Goal: Information Seeking & Learning: Check status

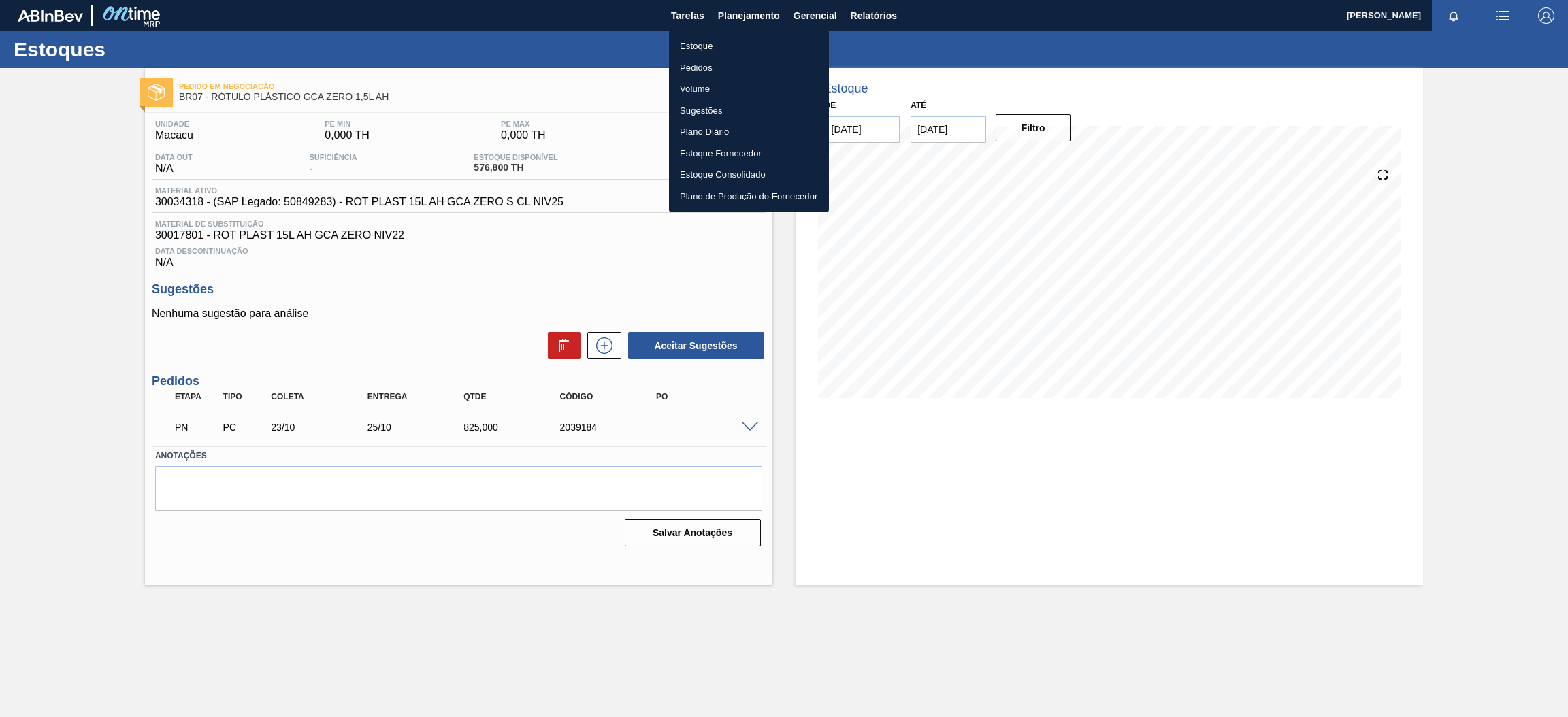
click at [662, 45] on div at bounding box center [784, 358] width 1568 height 717
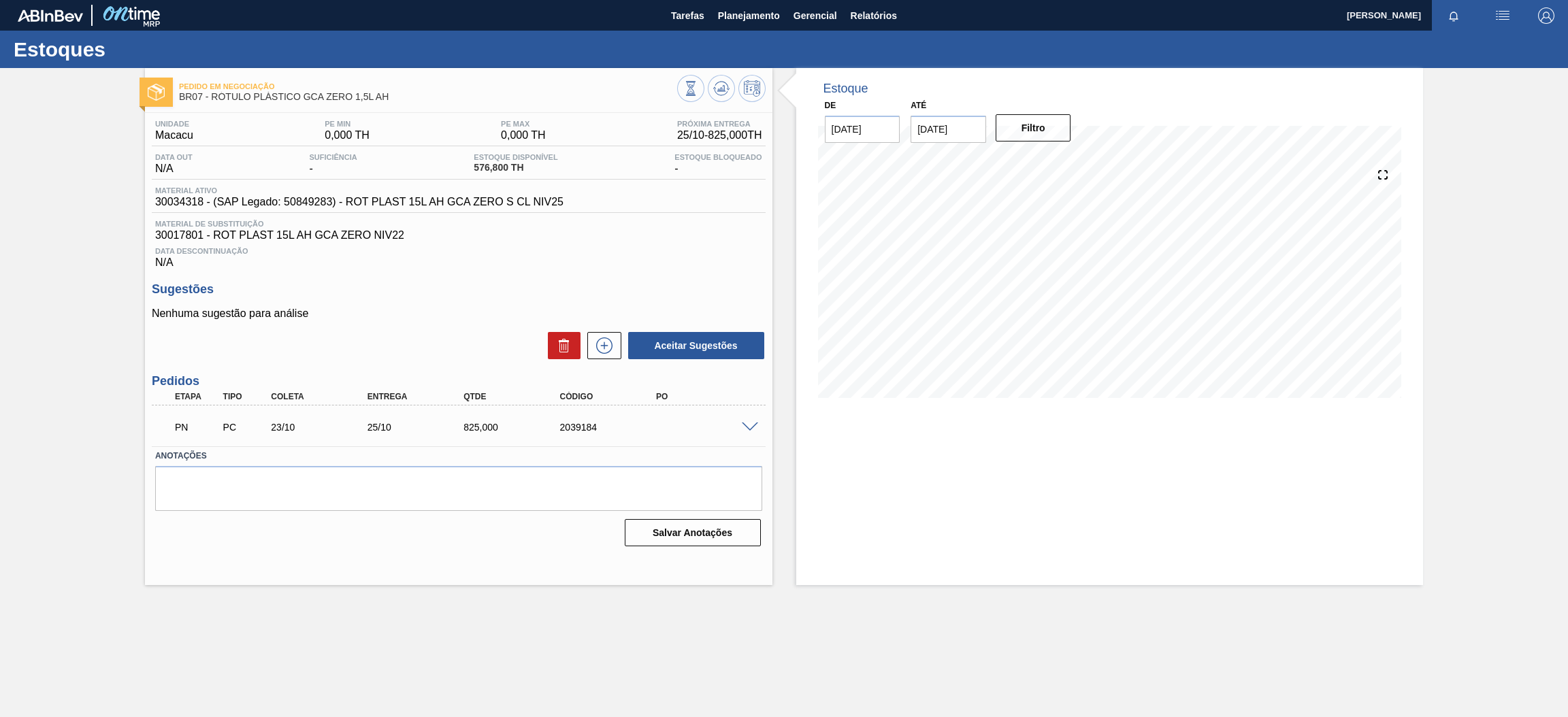
click at [697, 0] on body "Tarefas Planejamento Gerencial Relatórios [PERSON_NAME] Marcar todas como lido …" at bounding box center [784, 0] width 1568 height 0
click at [746, 22] on span "Planejamento" at bounding box center [749, 15] width 62 height 17
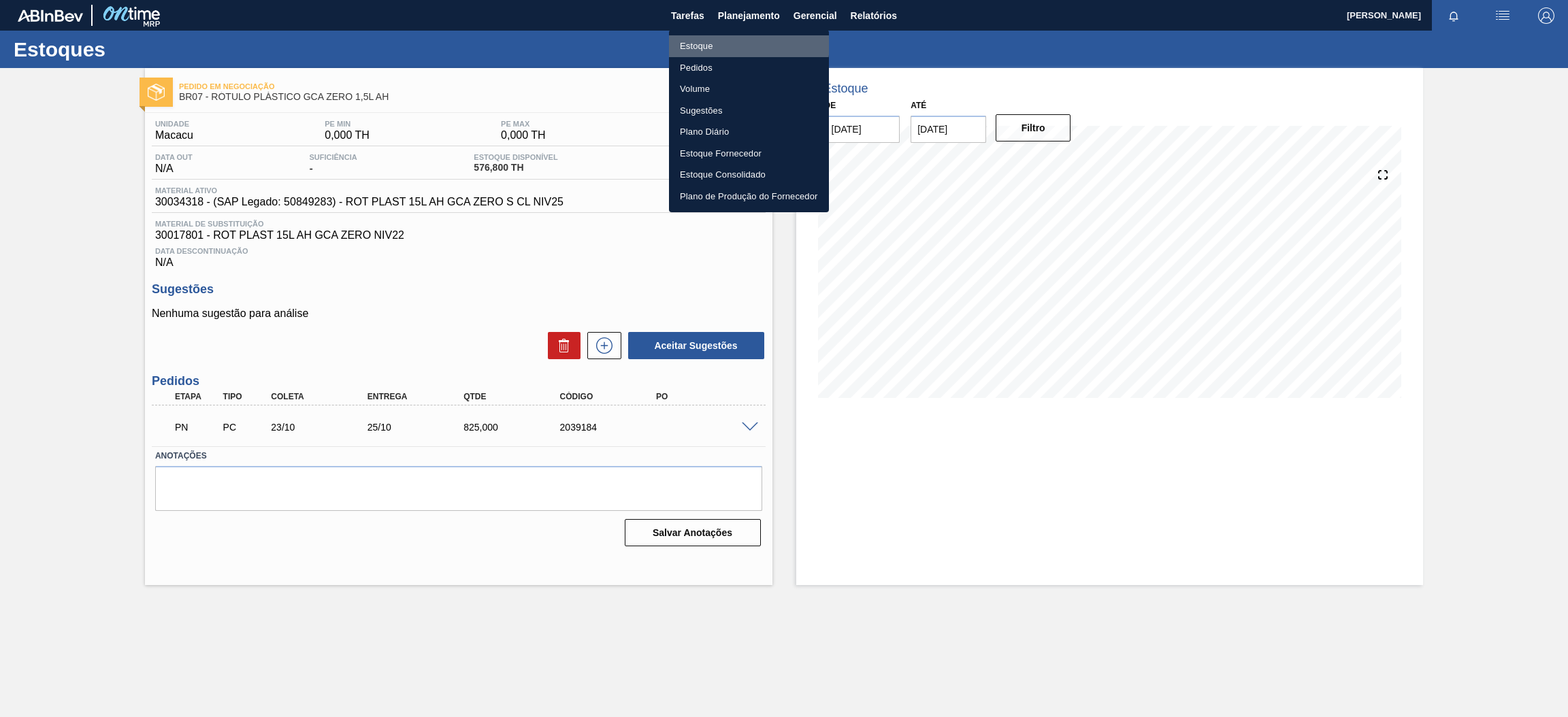
click at [712, 42] on li "Estoque" at bounding box center [749, 46] width 160 height 22
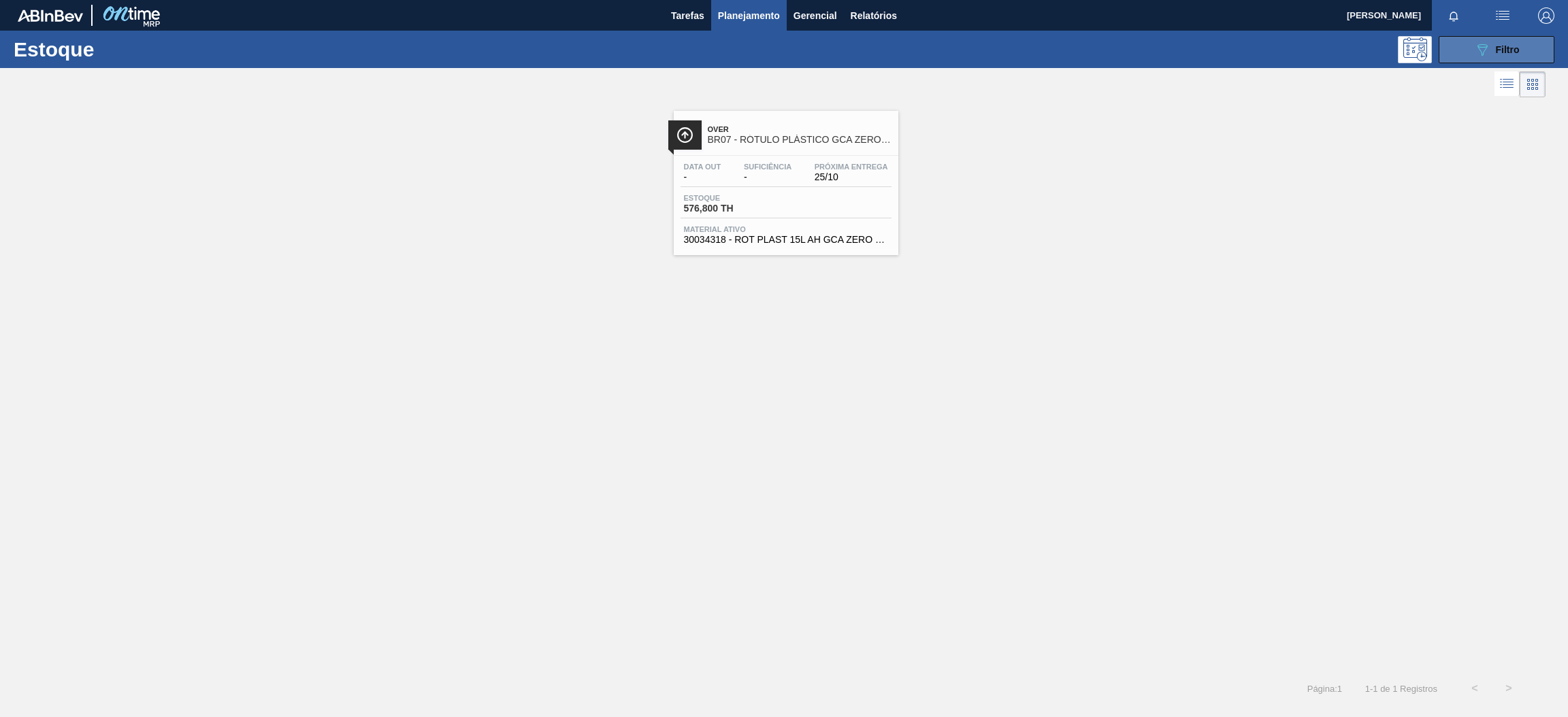
click at [1495, 59] on button "089F7B8B-B2A5-4AFE-B5C0-19BA573D28AC Filtro" at bounding box center [1496, 49] width 115 height 27
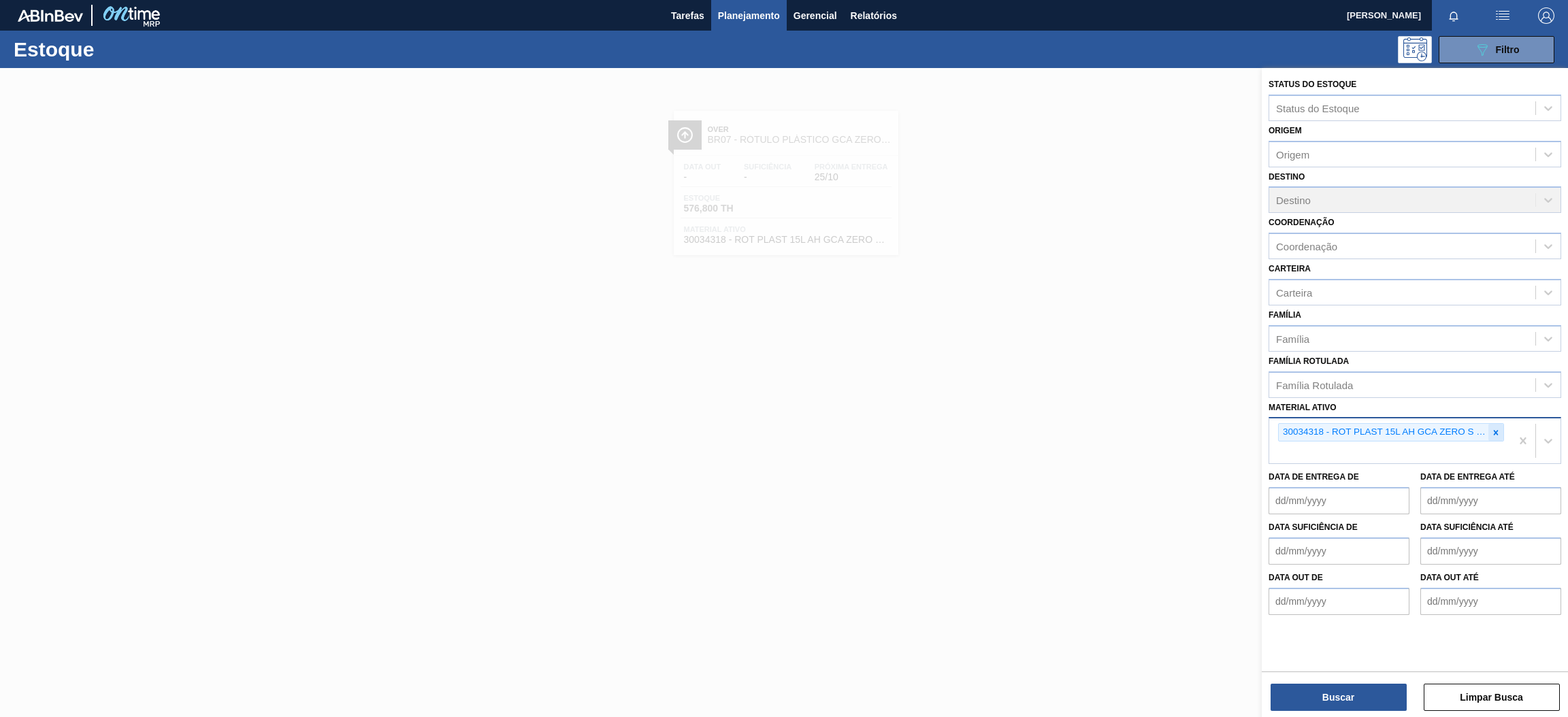
click at [1501, 432] on div at bounding box center [1496, 432] width 15 height 17
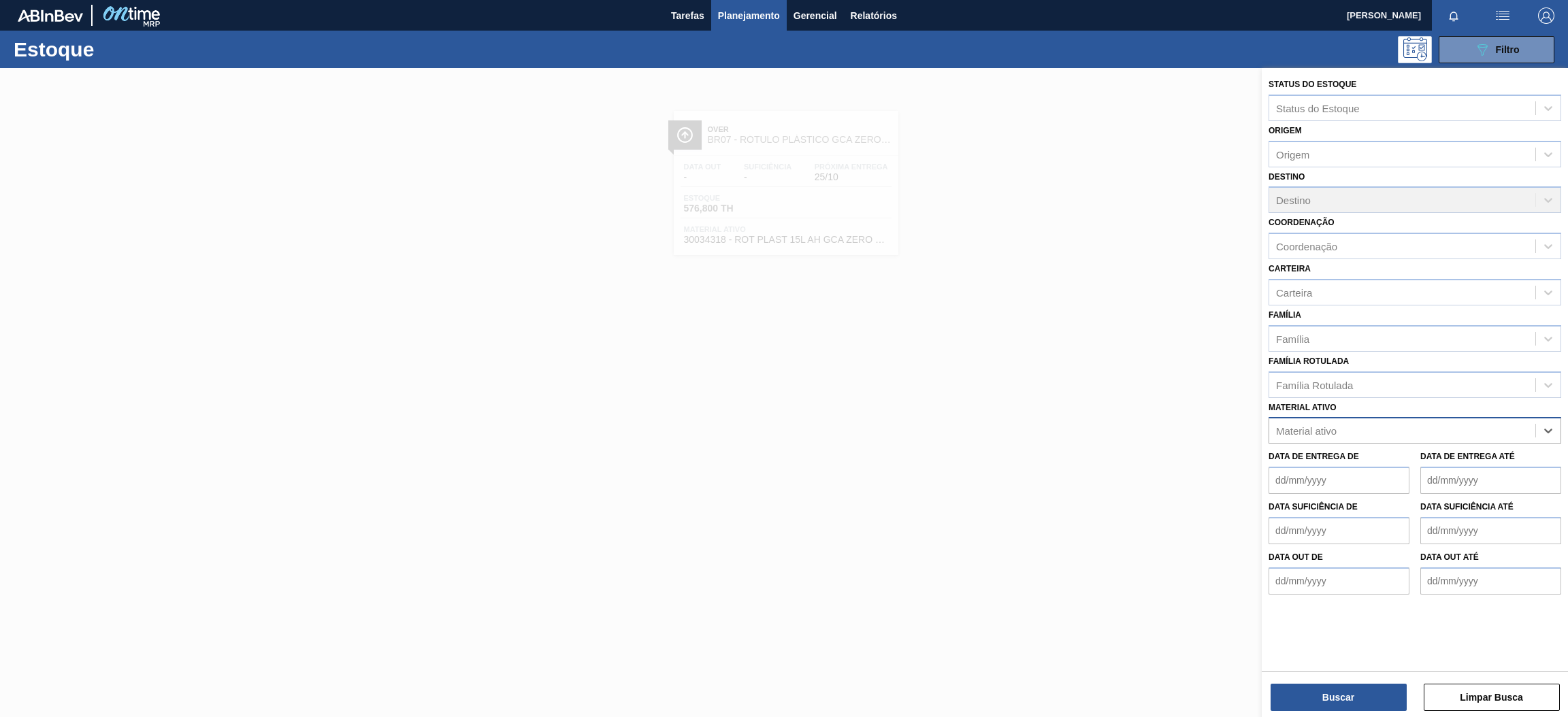
paste ativo "30009591"
type ativo "30009591"
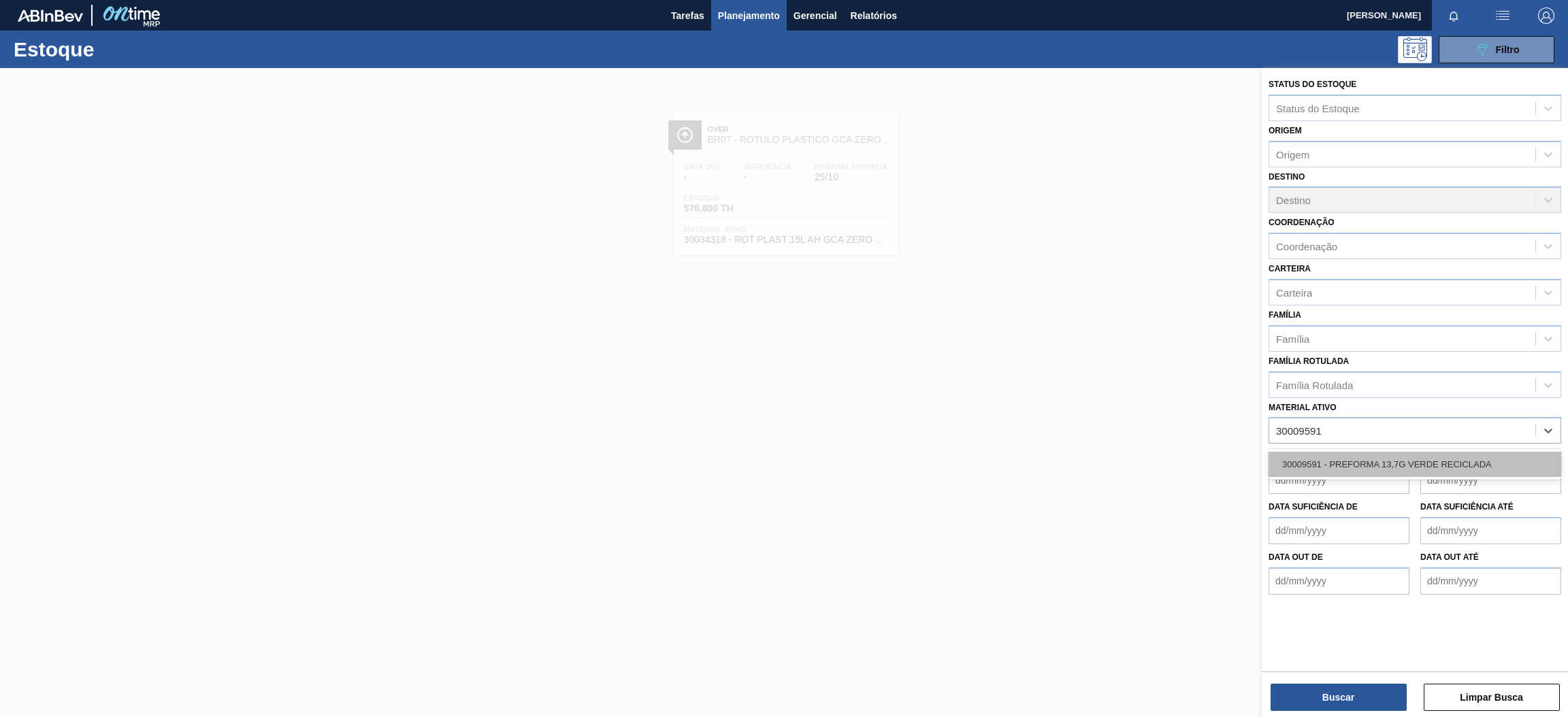
click at [1426, 452] on div "30009591 - PREFORMA 13,7G VERDE RECICLADA" at bounding box center [1415, 464] width 292 height 26
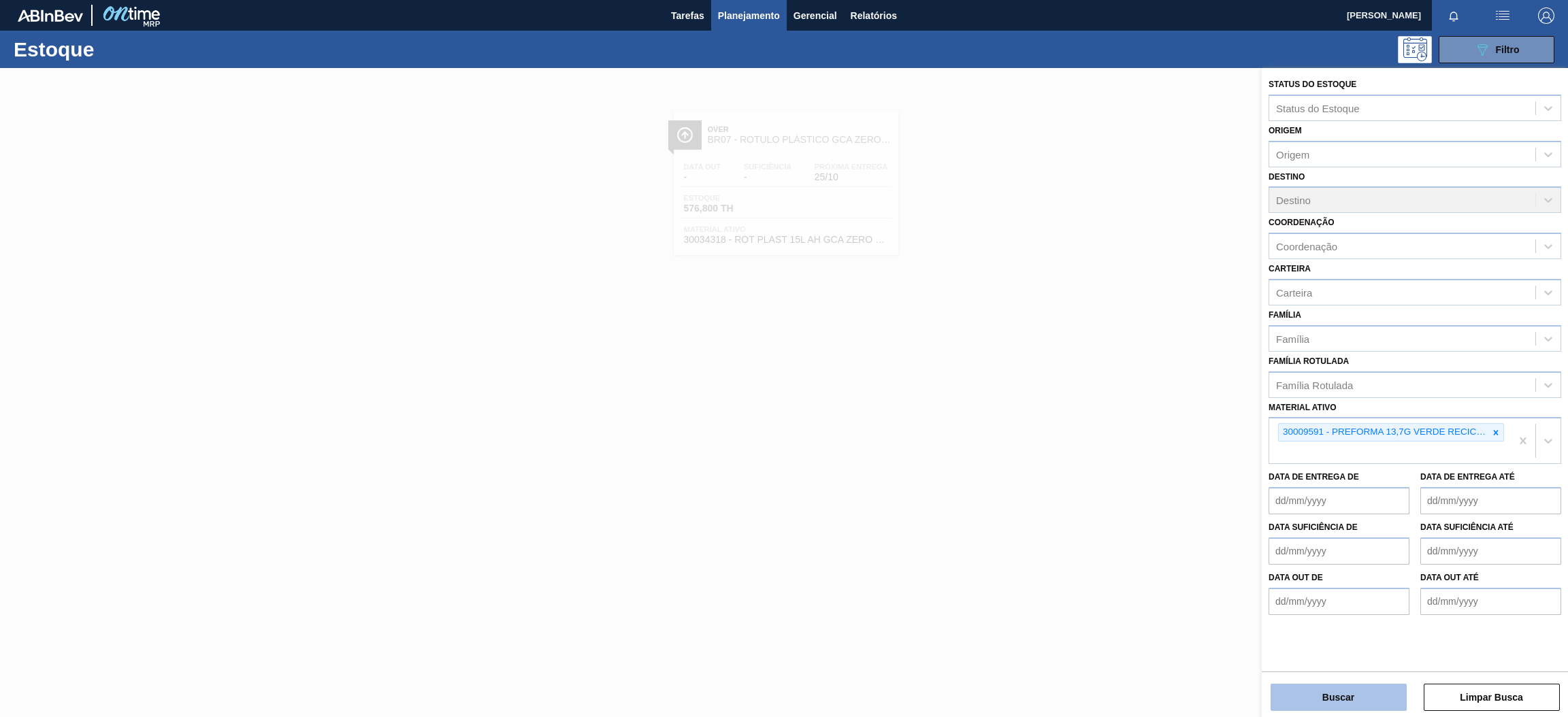
click at [1326, 689] on button "Buscar" at bounding box center [1338, 697] width 137 height 27
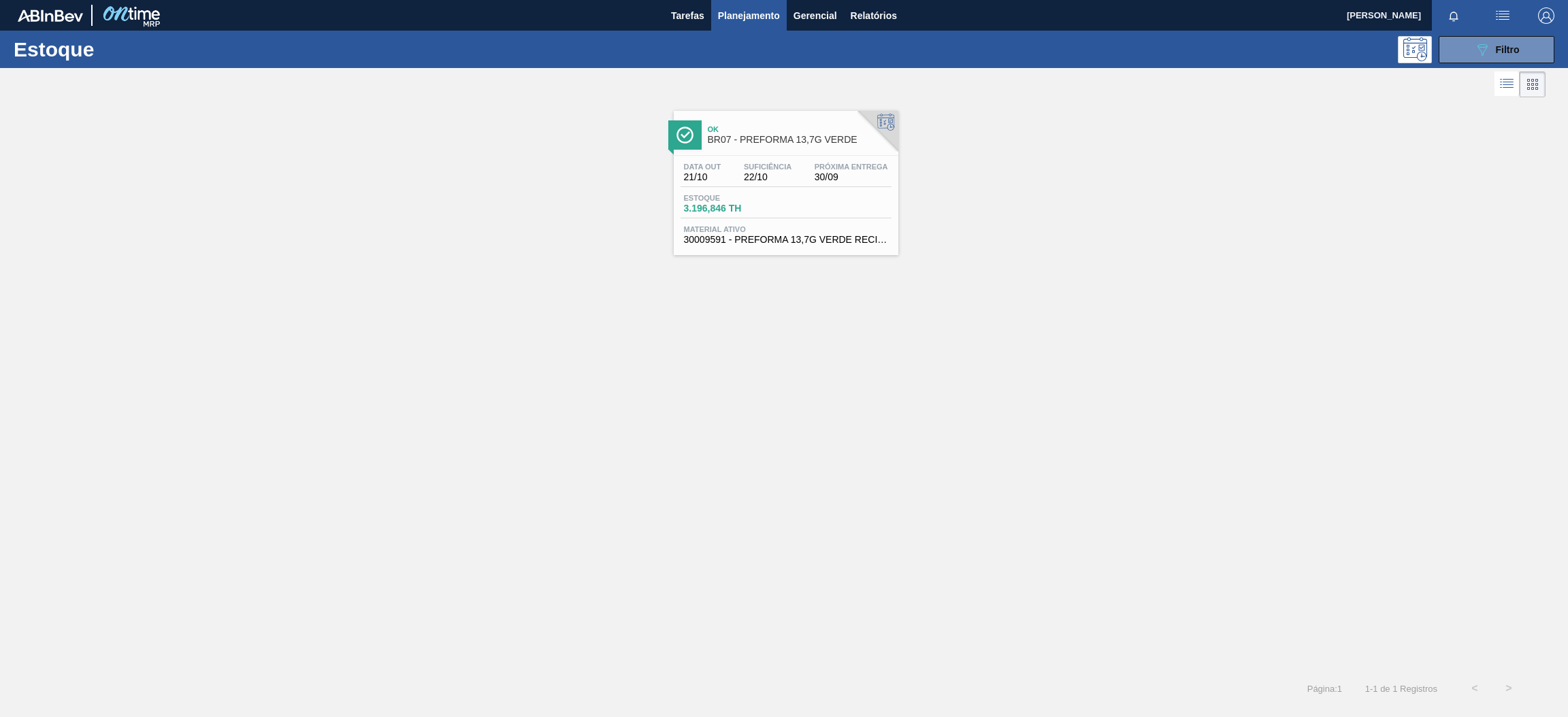
click at [773, 156] on div "Data [DATE] Suficiência 22/10 Próxima Entrega 30/09 Estoque 3.196,846 TH Materi…" at bounding box center [786, 202] width 225 height 92
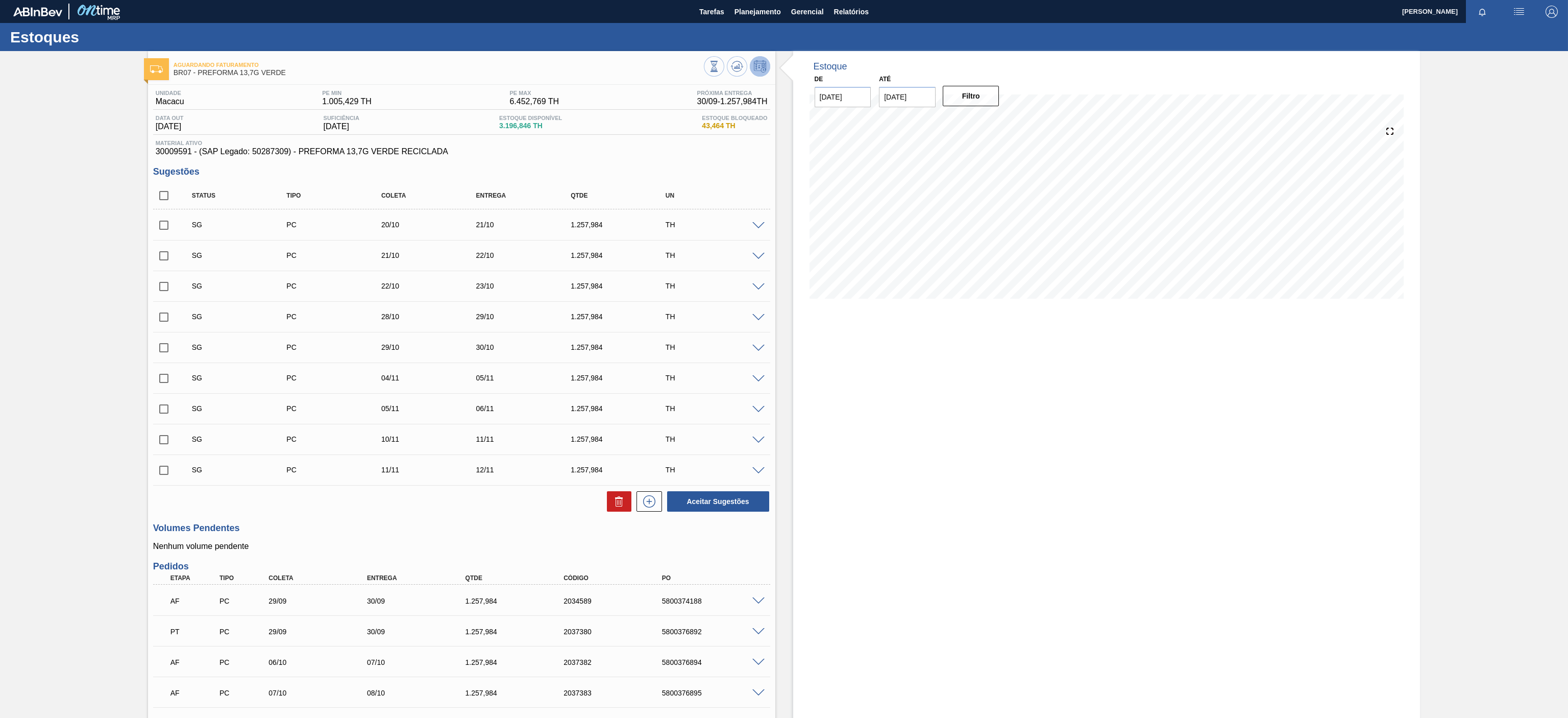
drag, startPoint x: 1133, startPoint y: 5, endPoint x: 42, endPoint y: 358, distance: 1146.7
click at [42, 358] on div "Aguardando Faturamento BR07 - PREFORMA 13,7G VERDE Unidade Macacu PE MIN 1.005,…" at bounding box center [784, 452] width 1568 height 801
click at [768, 9] on span "Planejamento" at bounding box center [758, 11] width 46 height 13
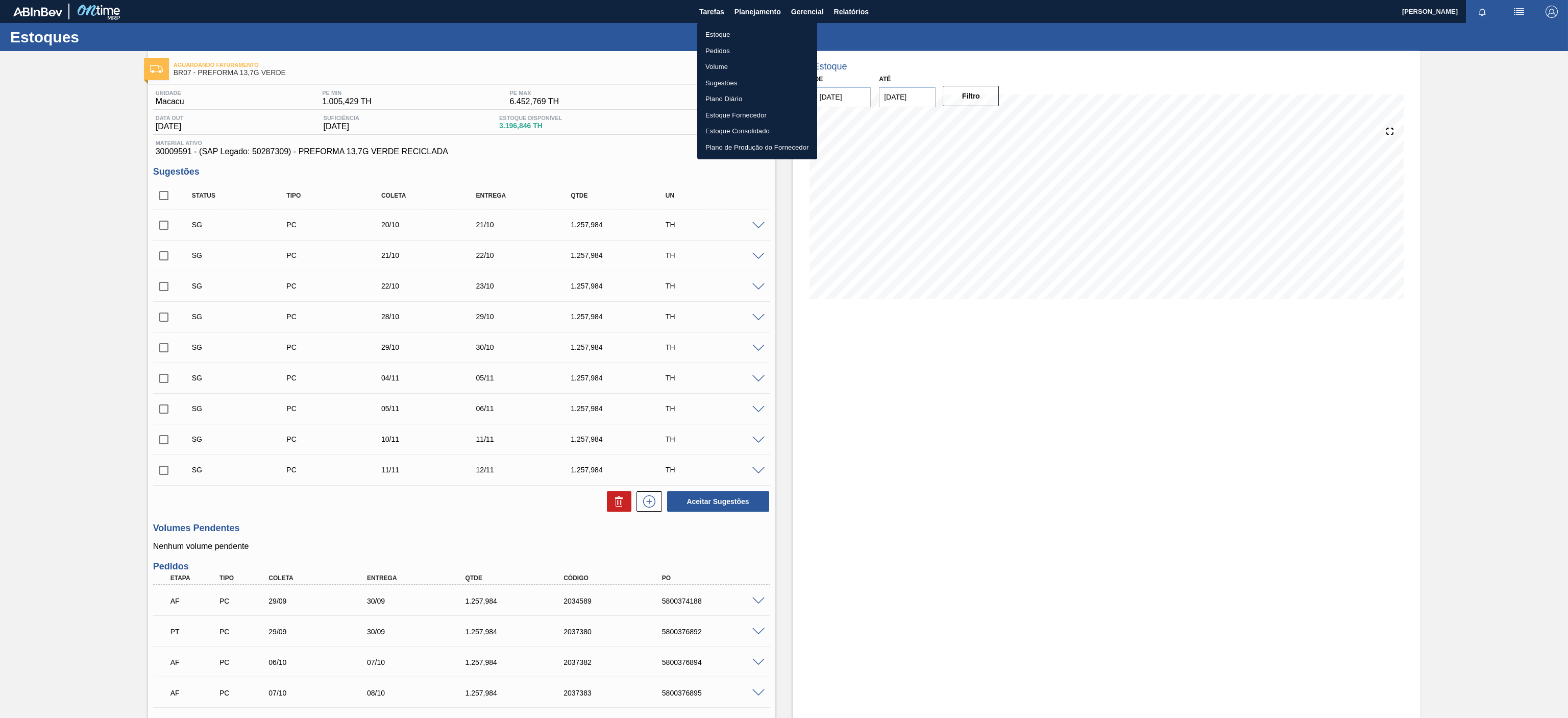
click at [725, 24] on ul "Estoque Pedidos Volume Sugestões Plano Diário Estoque Fornecedor Estoque Consol…" at bounding box center [757, 91] width 120 height 137
click at [729, 28] on li "Estoque" at bounding box center [757, 34] width 120 height 17
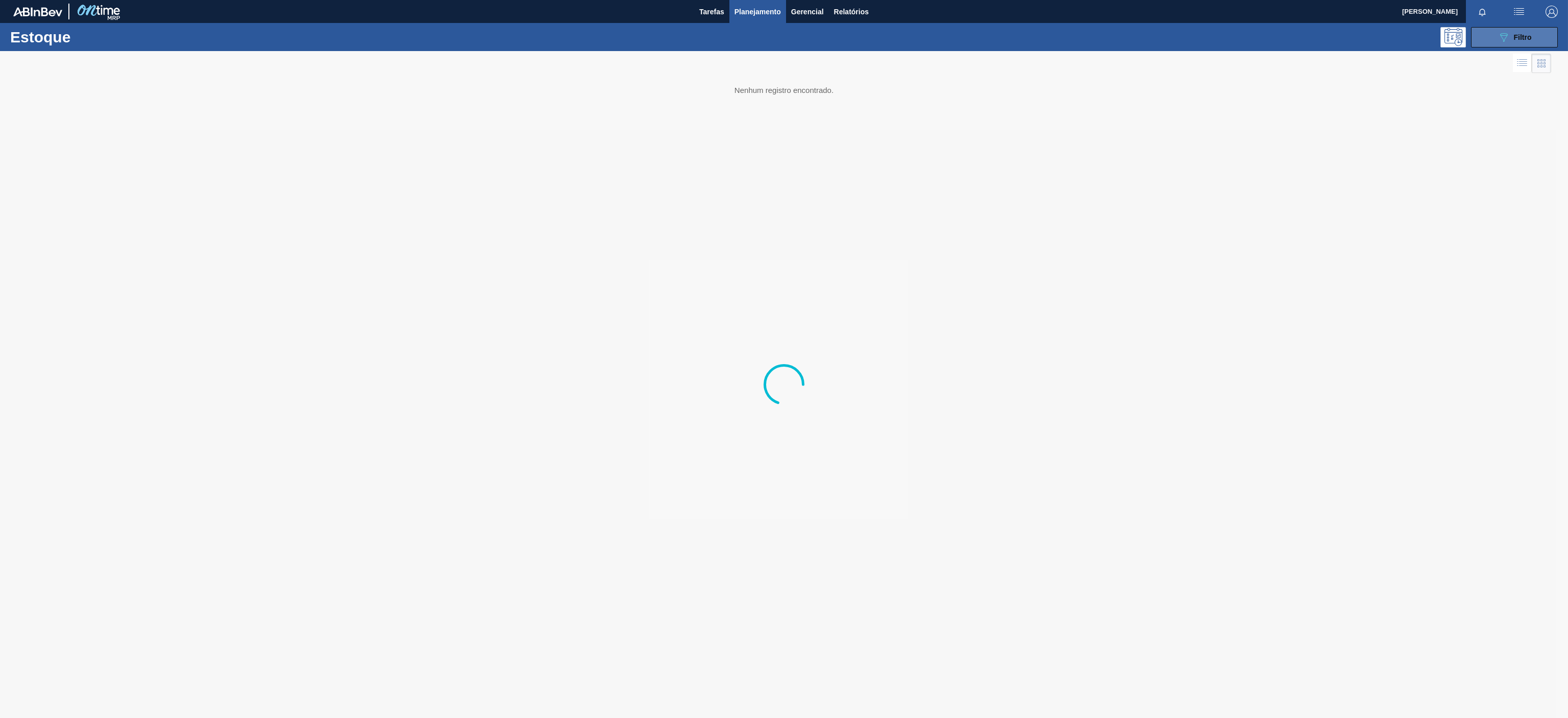
click at [1176, 28] on button "089F7B8B-B2A5-4AFE-B5C0-19BA573D28AC Filtro" at bounding box center [1514, 37] width 87 height 20
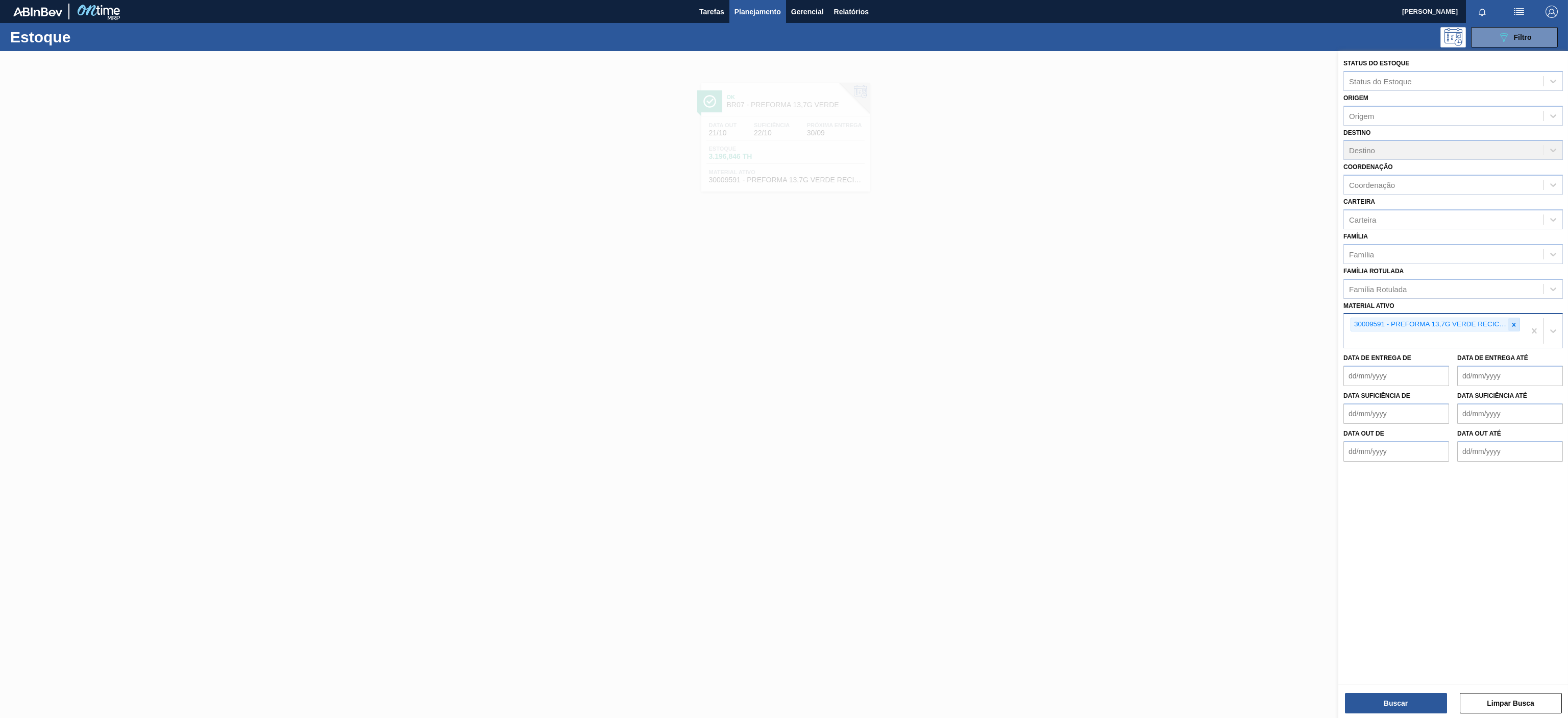
click at [1176, 323] on icon at bounding box center [1514, 325] width 7 height 7
paste ativo "30002821"
type ativo "30002821"
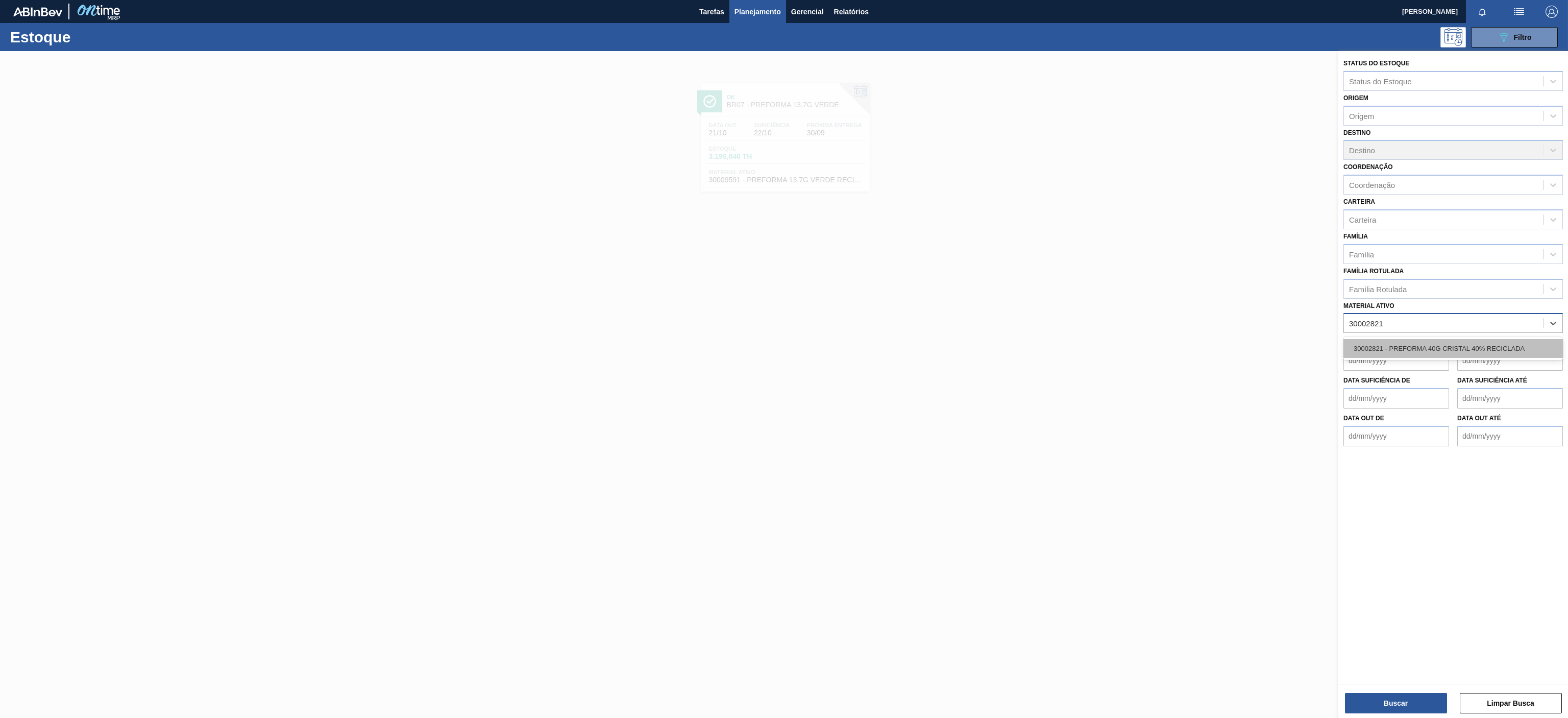
click at [1176, 348] on div "30002821 - PREFORMA 40G CRISTAL 40% RECICLADA" at bounding box center [1453, 348] width 219 height 19
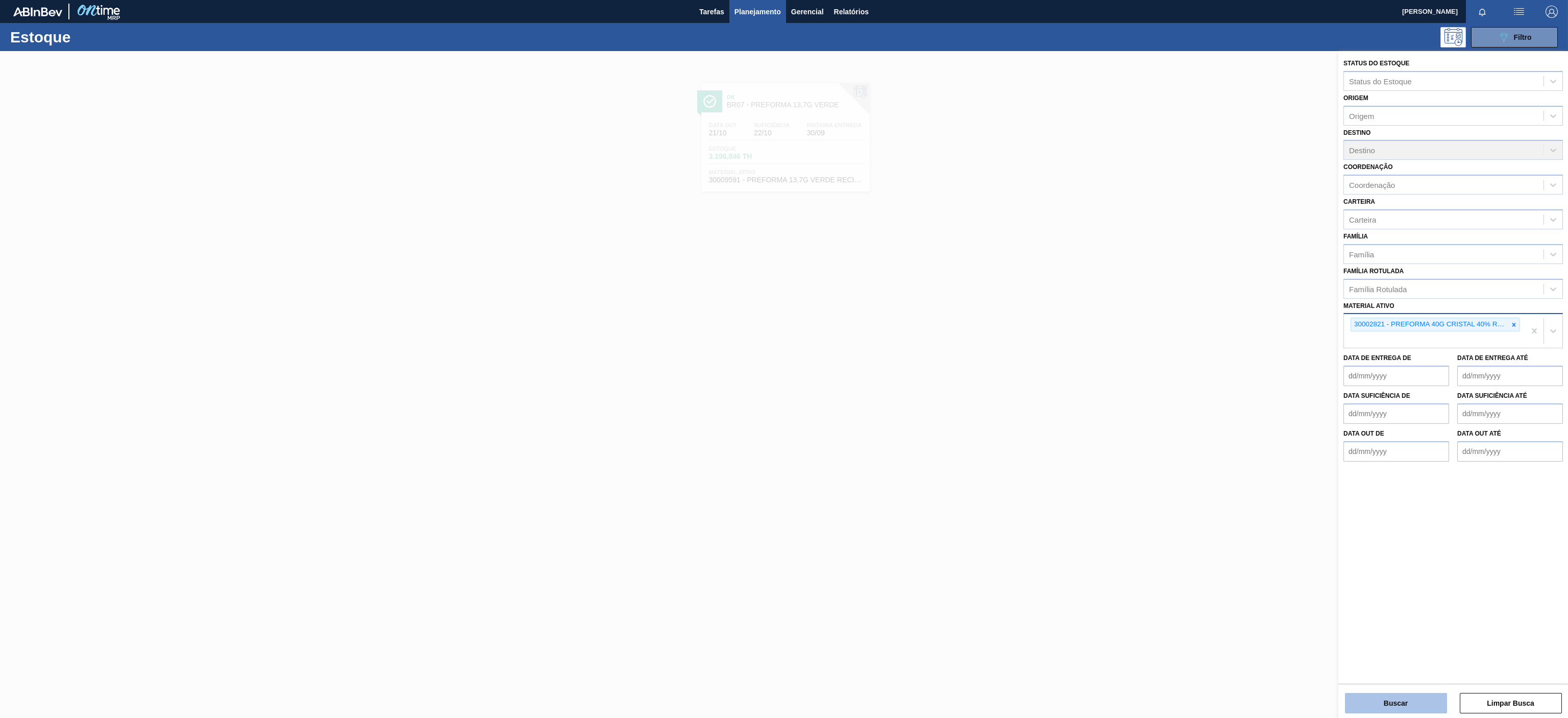
click at [1176, 538] on button "Buscar" at bounding box center [1396, 703] width 102 height 20
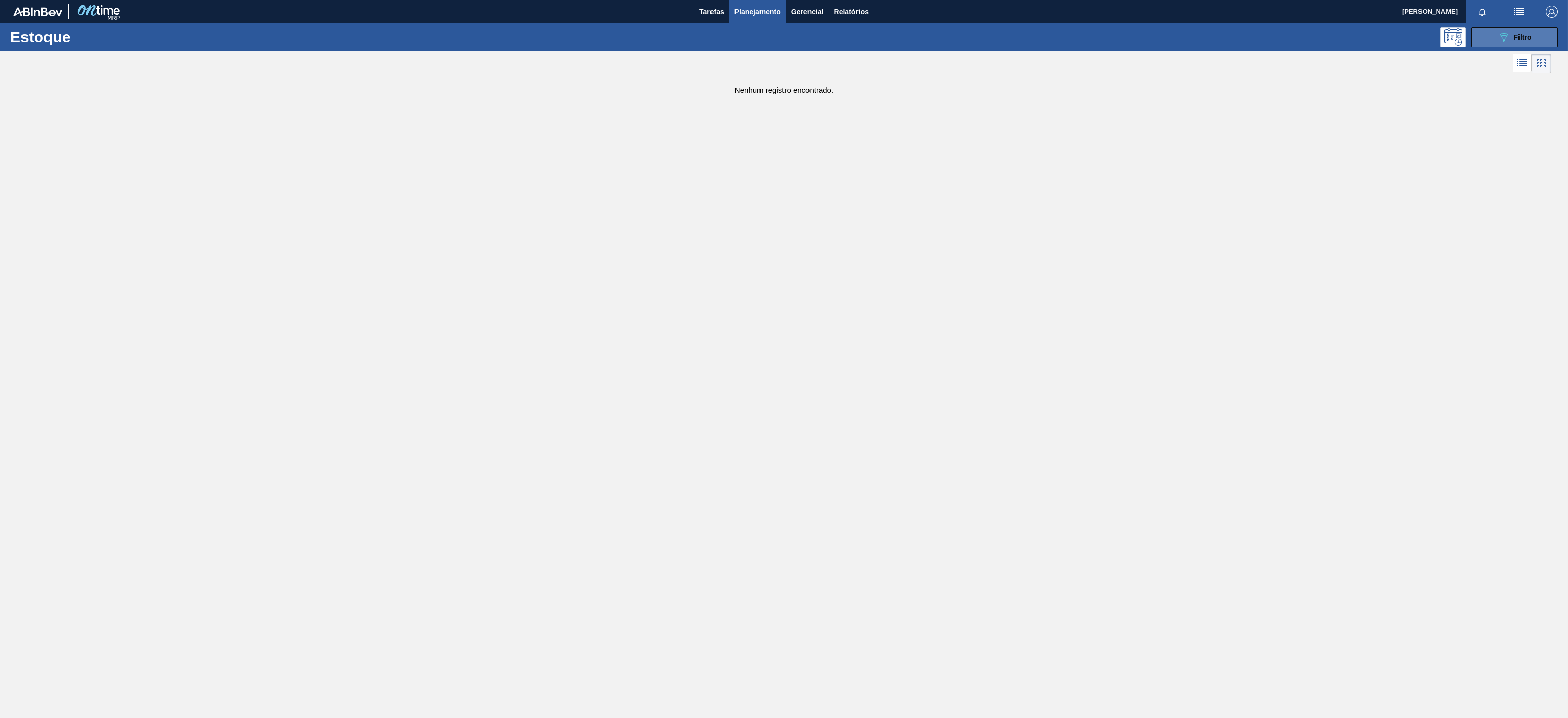
click at [1176, 40] on button "089F7B8B-B2A5-4AFE-B5C0-19BA573D28AC Filtro" at bounding box center [1514, 37] width 87 height 20
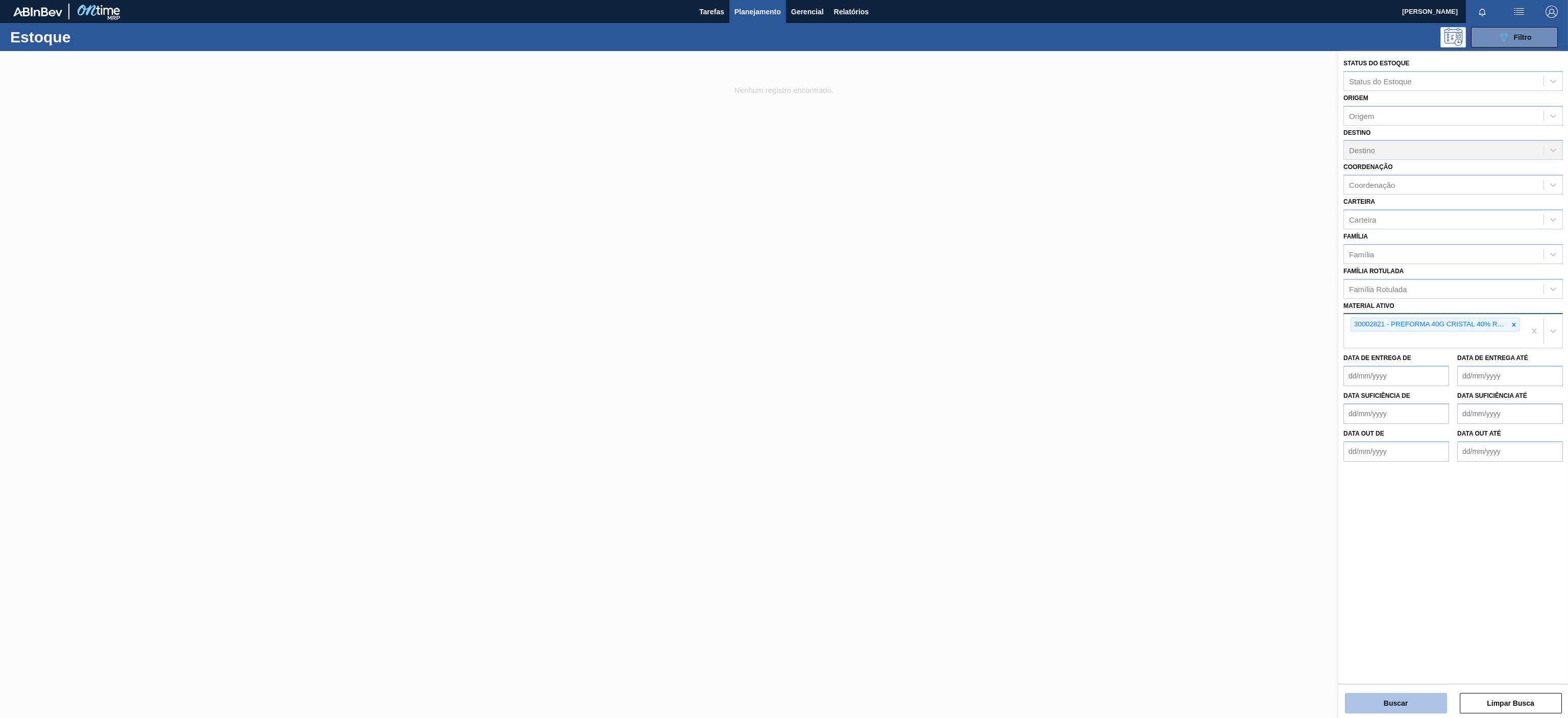
click at [1176, 538] on button "Buscar" at bounding box center [1396, 703] width 102 height 20
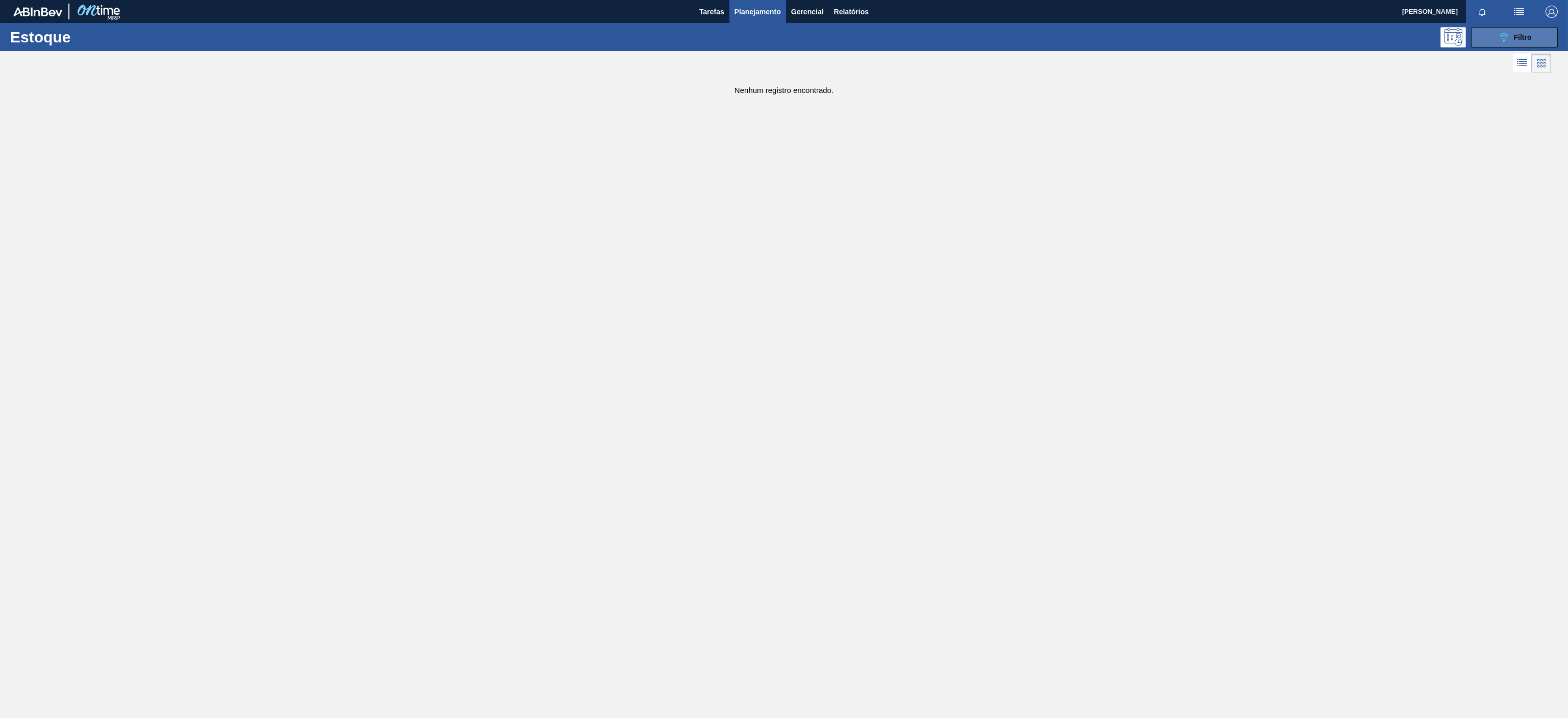
click at [1176, 39] on button "089F7B8B-B2A5-4AFE-B5C0-19BA573D28AC Filtro" at bounding box center [1514, 37] width 87 height 20
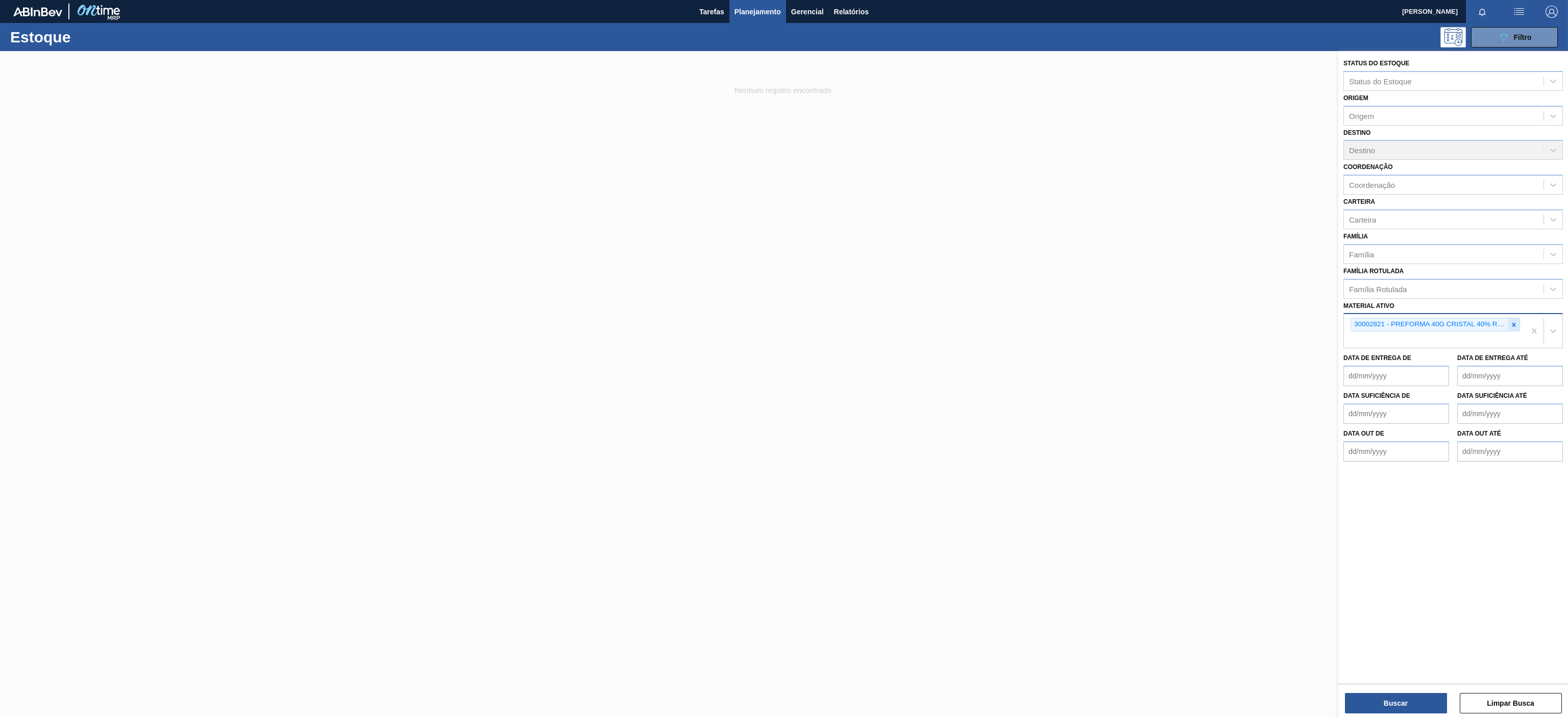
click at [1176, 324] on div at bounding box center [1514, 324] width 11 height 13
paste ativo "30033702"
type ativo "30033702"
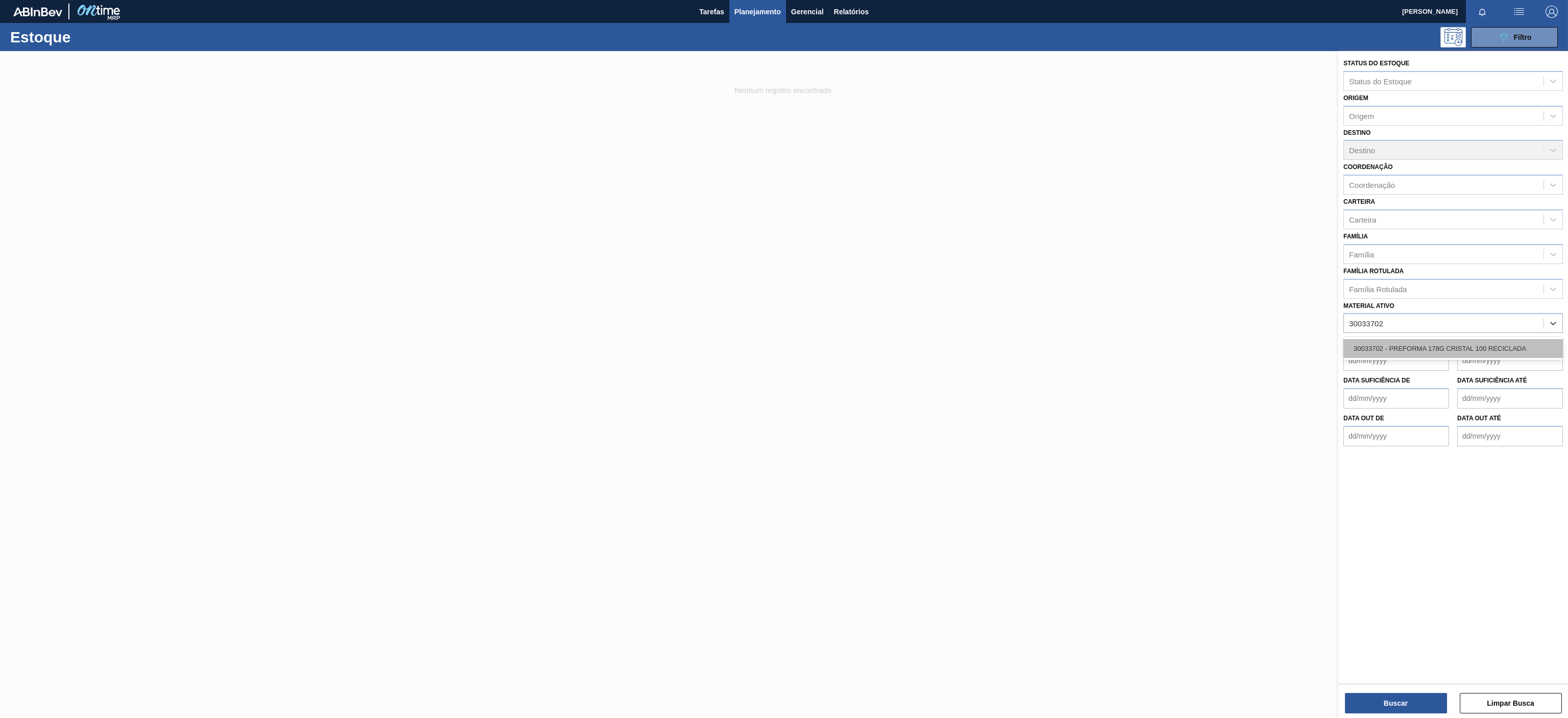
click at [1176, 348] on div "30033702 - PREFORMA 178G CRISTAL 100 RECICLADA" at bounding box center [1453, 348] width 219 height 19
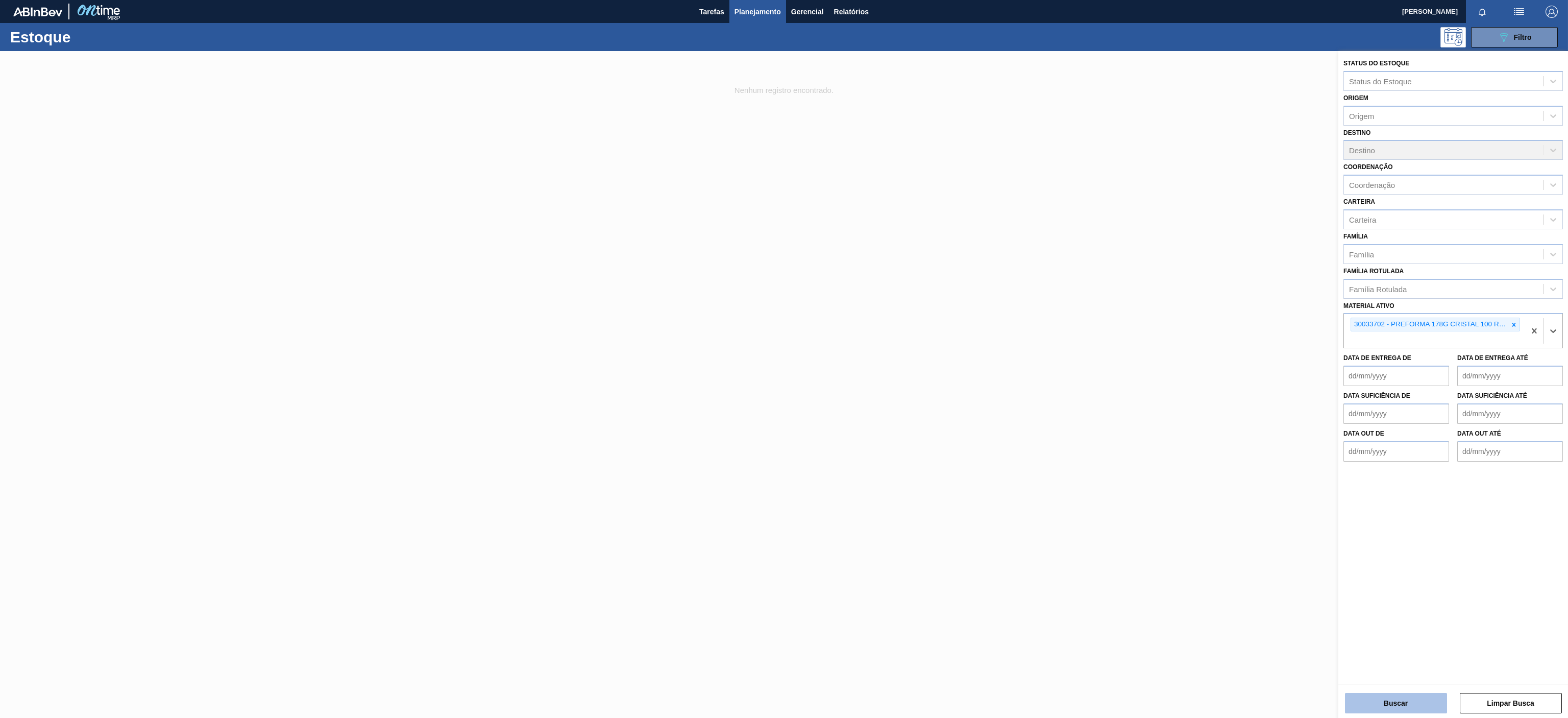
click at [1176, 538] on button "Buscar" at bounding box center [1396, 703] width 102 height 20
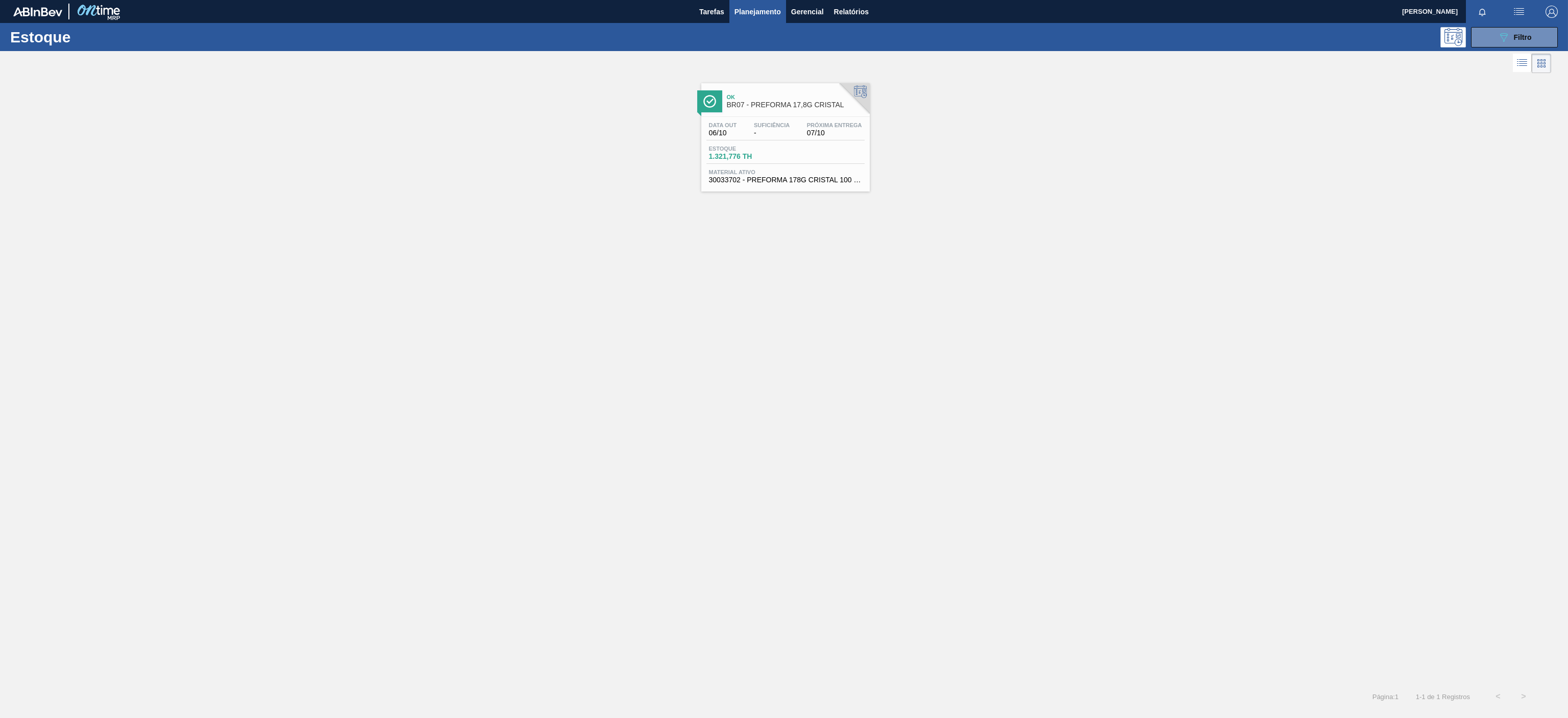
click at [766, 112] on div "Ok BR07 - PREFORMA 17,8G CRISTAL" at bounding box center [796, 101] width 138 height 23
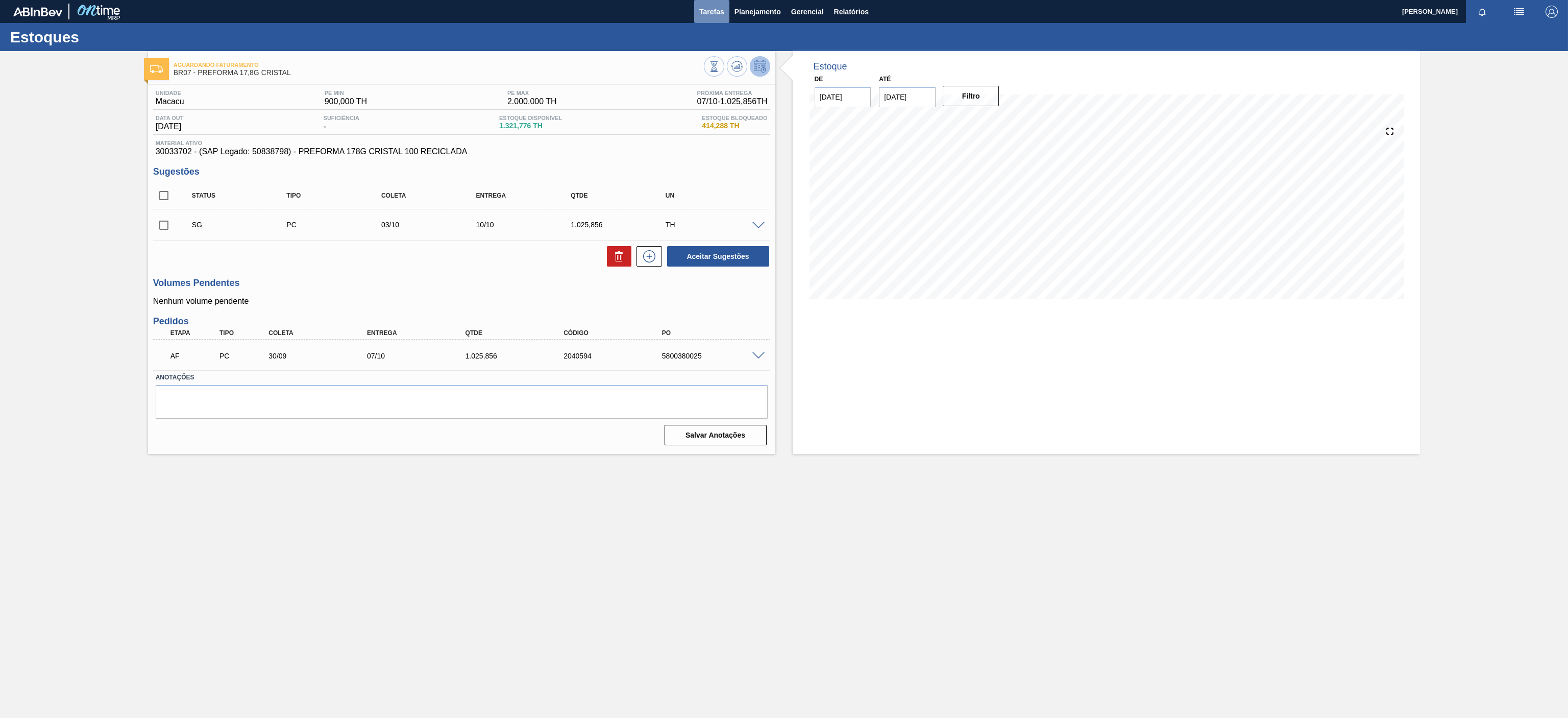
click at [703, 21] on button "Tarefas" at bounding box center [712, 11] width 35 height 23
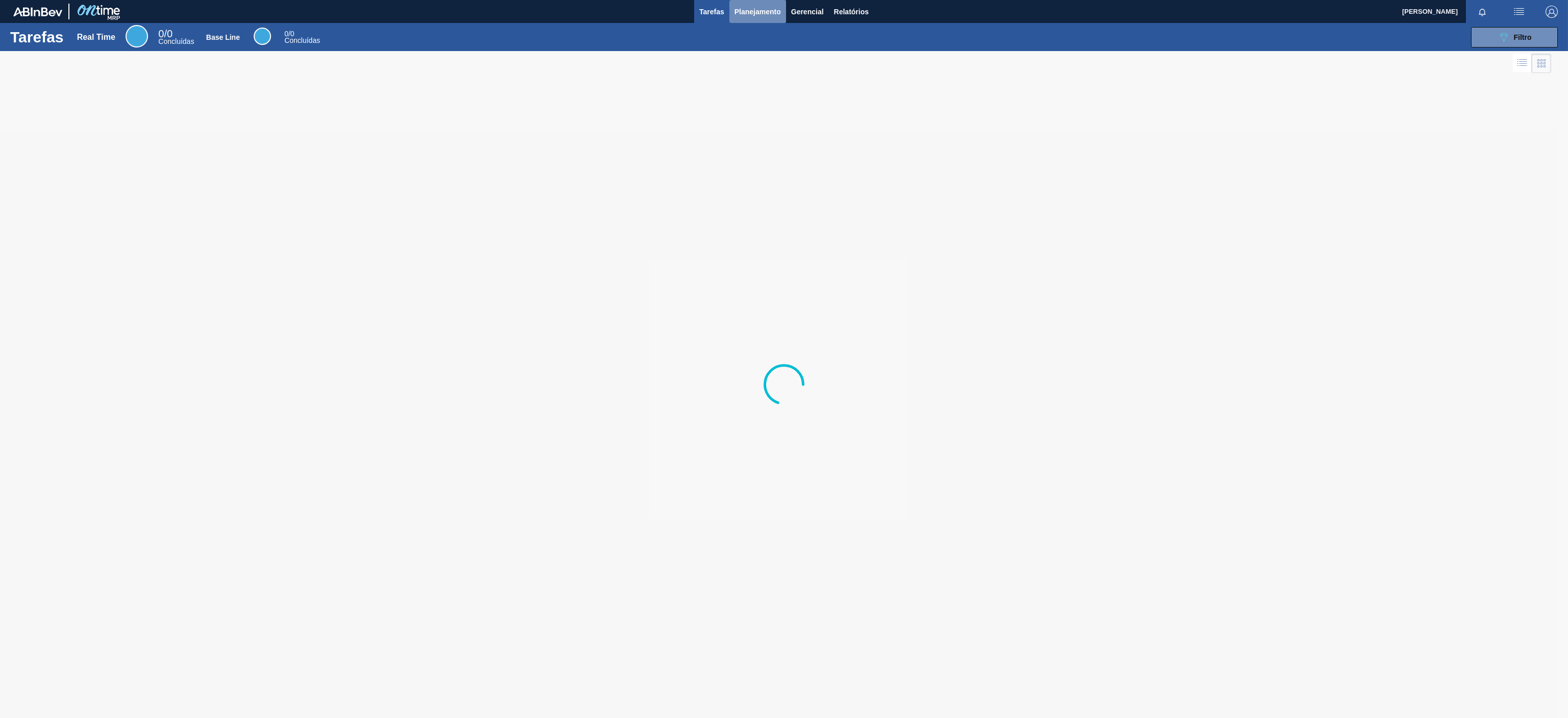
click at [764, 13] on span "Planejamento" at bounding box center [758, 11] width 46 height 13
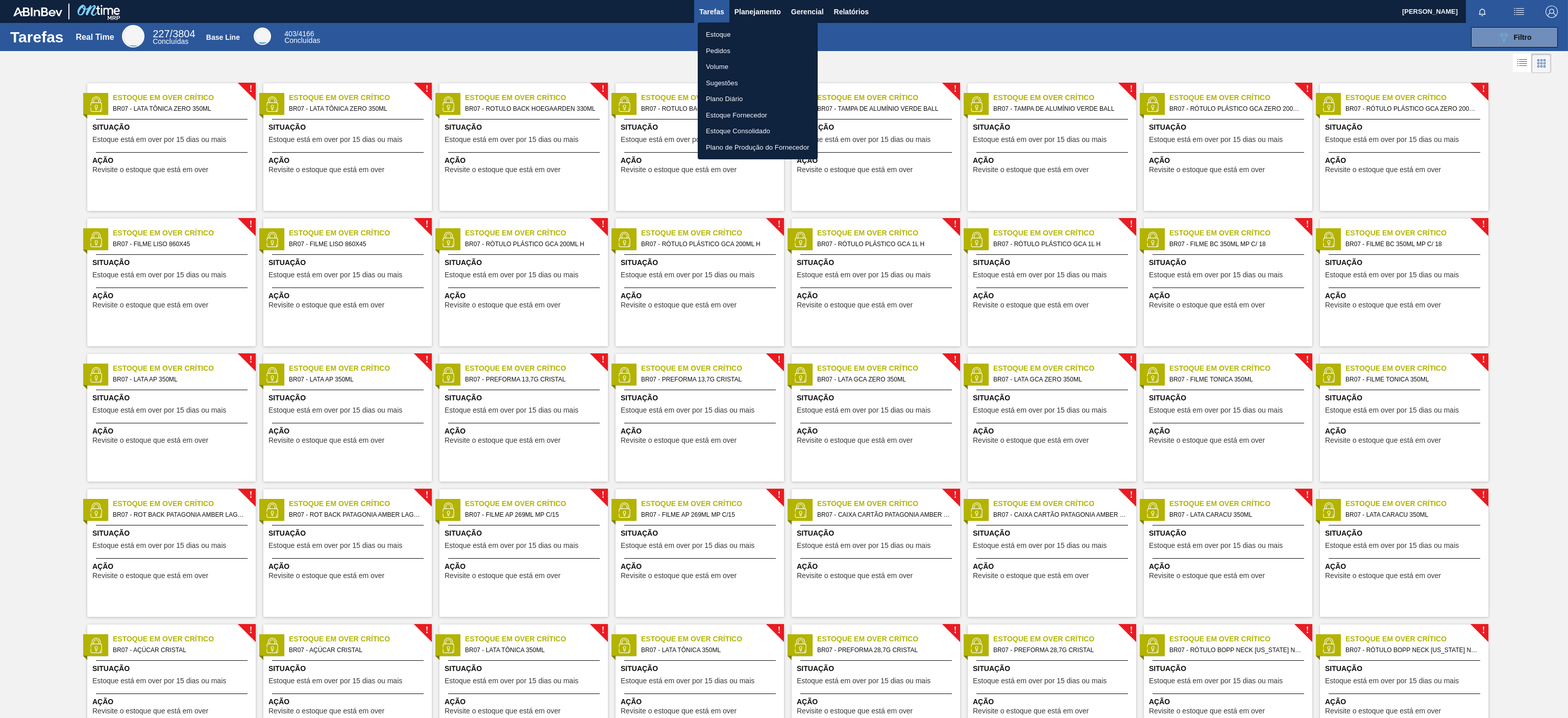
drag, startPoint x: 764, startPoint y: 12, endPoint x: 706, endPoint y: 40, distance: 64.4
click at [764, 12] on div at bounding box center [784, 359] width 1568 height 718
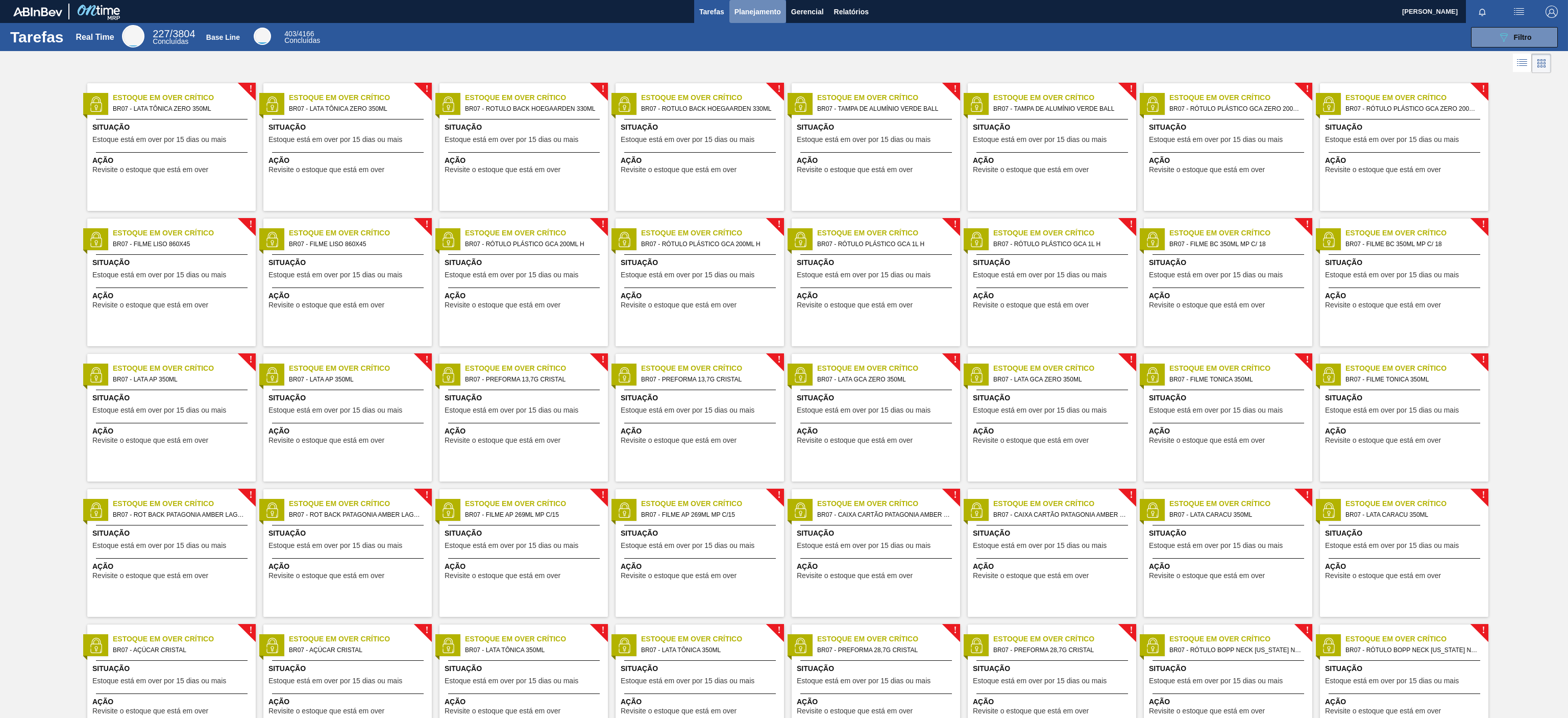
click at [761, 13] on span "Planejamento" at bounding box center [758, 11] width 46 height 13
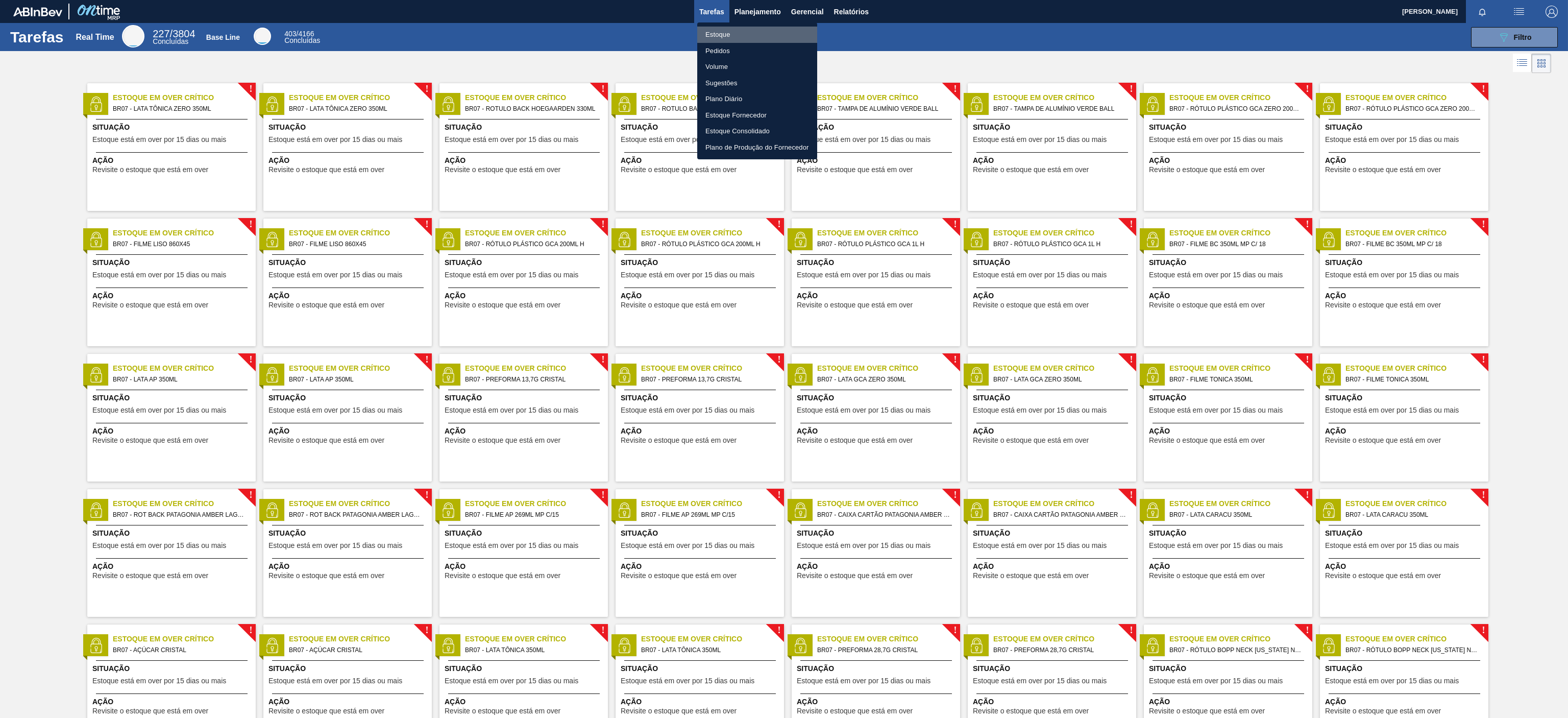
click at [731, 40] on li "Estoque" at bounding box center [757, 34] width 120 height 17
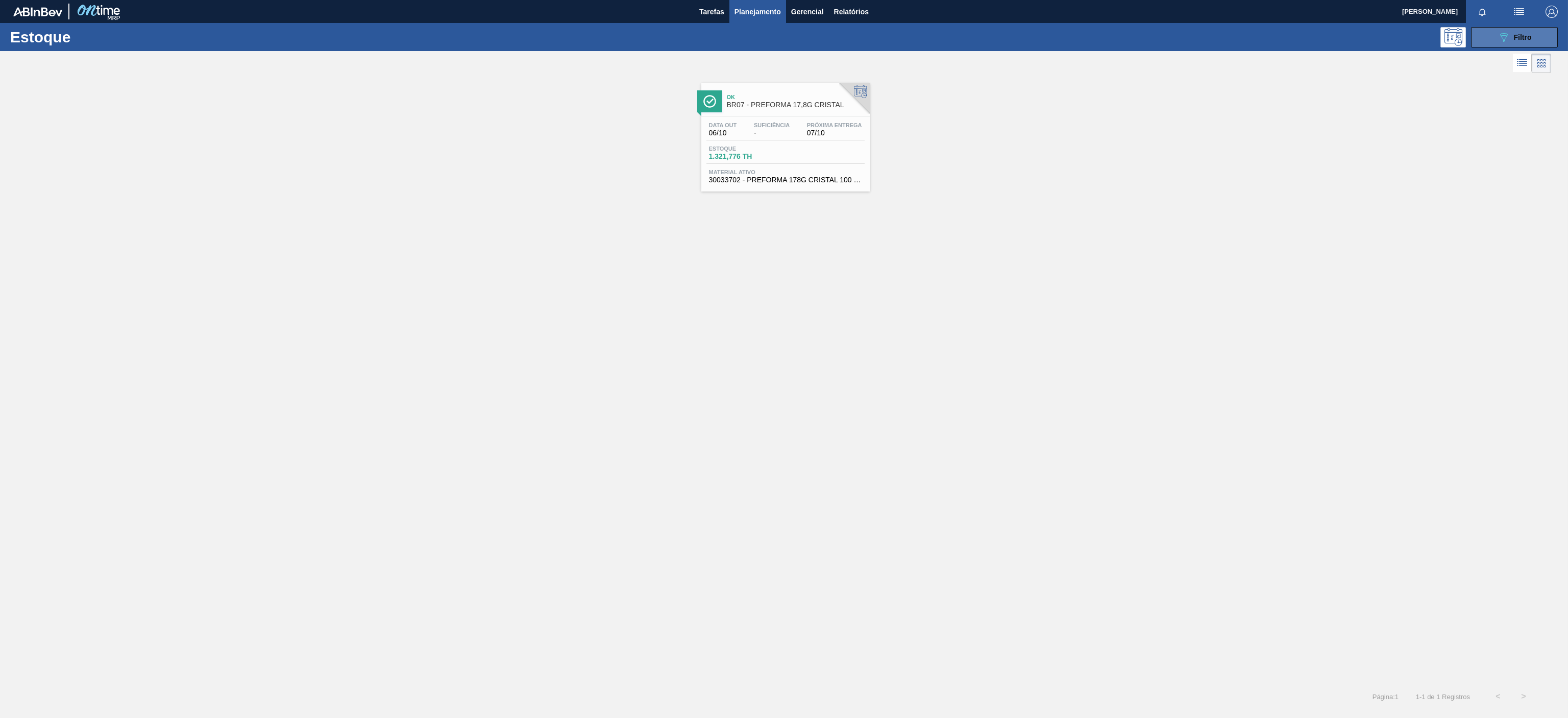
click at [1176, 33] on icon "089F7B8B-B2A5-4AFE-B5C0-19BA573D28AC" at bounding box center [1504, 37] width 13 height 13
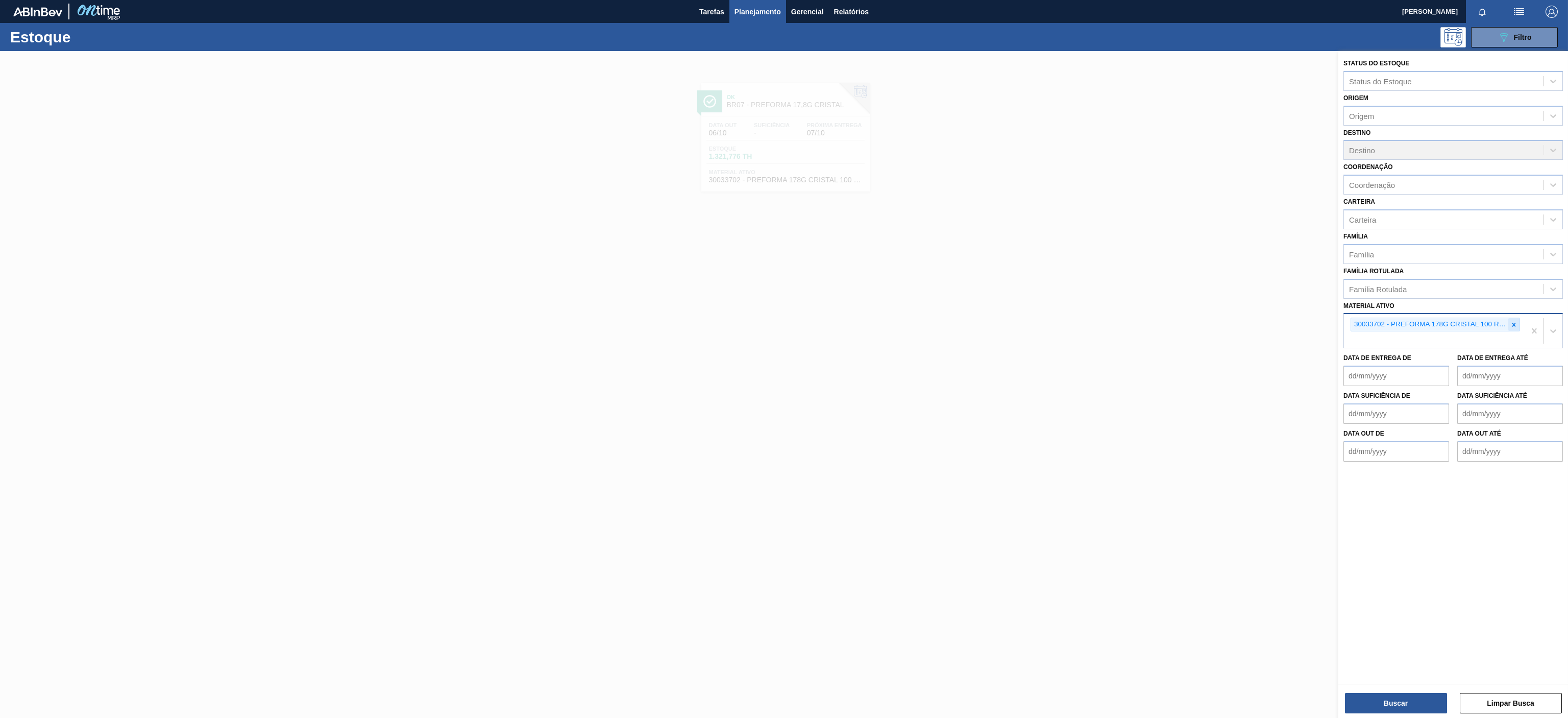
click at [1176, 319] on div at bounding box center [1514, 324] width 11 height 13
paste ativo "30012506"
type ativo "30012506"
click at [1176, 351] on div "Data de Entrega de" at bounding box center [1396, 368] width 106 height 35
click at [1176, 323] on icon at bounding box center [1514, 325] width 7 height 7
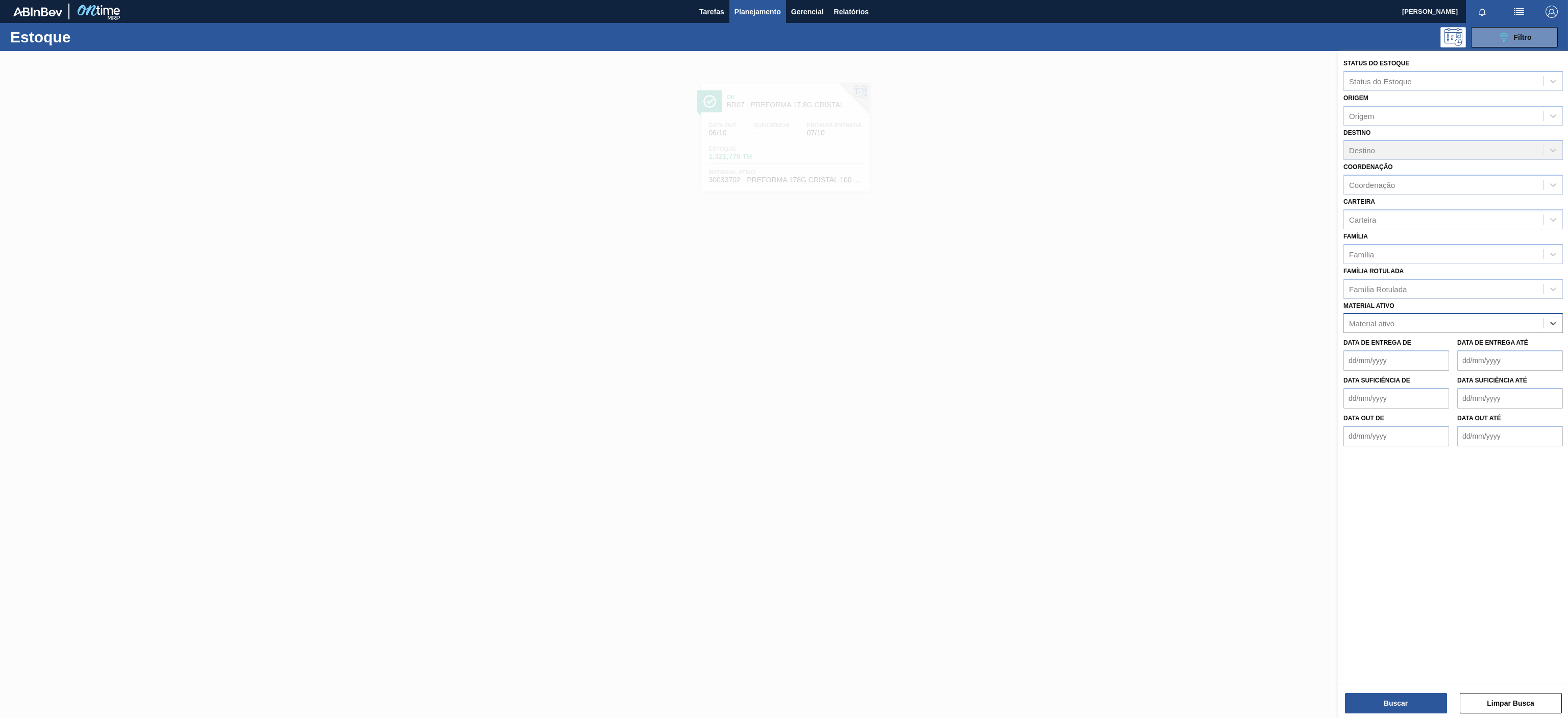
paste ativo "30012506"
type ativo "30012506"
click at [1176, 339] on div "30012506 - FILME C. 510X65 AP 350ML MP C18 429" at bounding box center [1453, 348] width 219 height 23
click at [1176, 352] on div "30012506 - FILME C. 510X65 AP 350ML MP C18 429" at bounding box center [1453, 348] width 219 height 19
click at [1176, 538] on div "Status do Estoque Status do Estoque Origem Origem Destino Destino Coordenação C…" at bounding box center [1454, 385] width 230 height 669
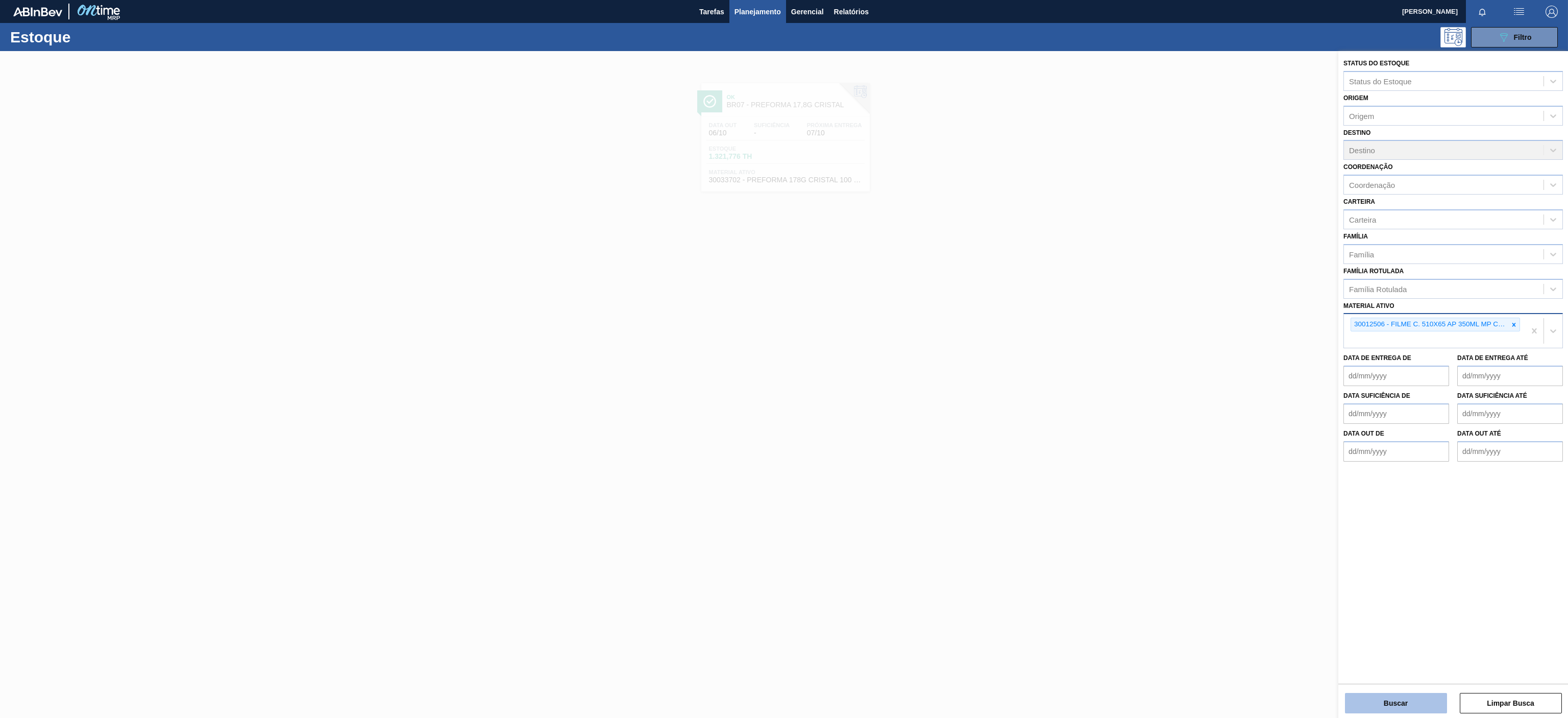
click at [1176, 538] on button "Buscar" at bounding box center [1396, 703] width 102 height 20
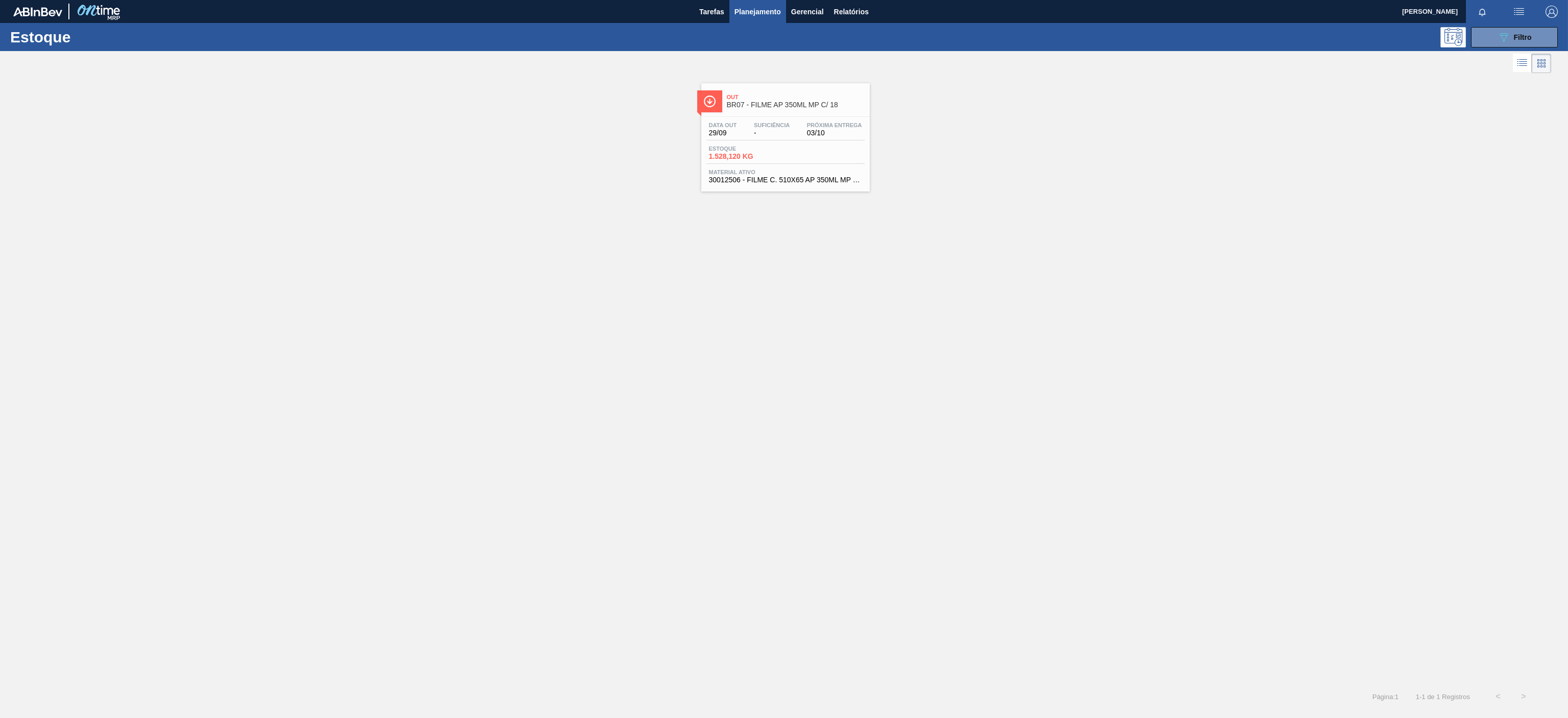
click at [770, 122] on span "Suficiência" at bounding box center [772, 125] width 36 height 6
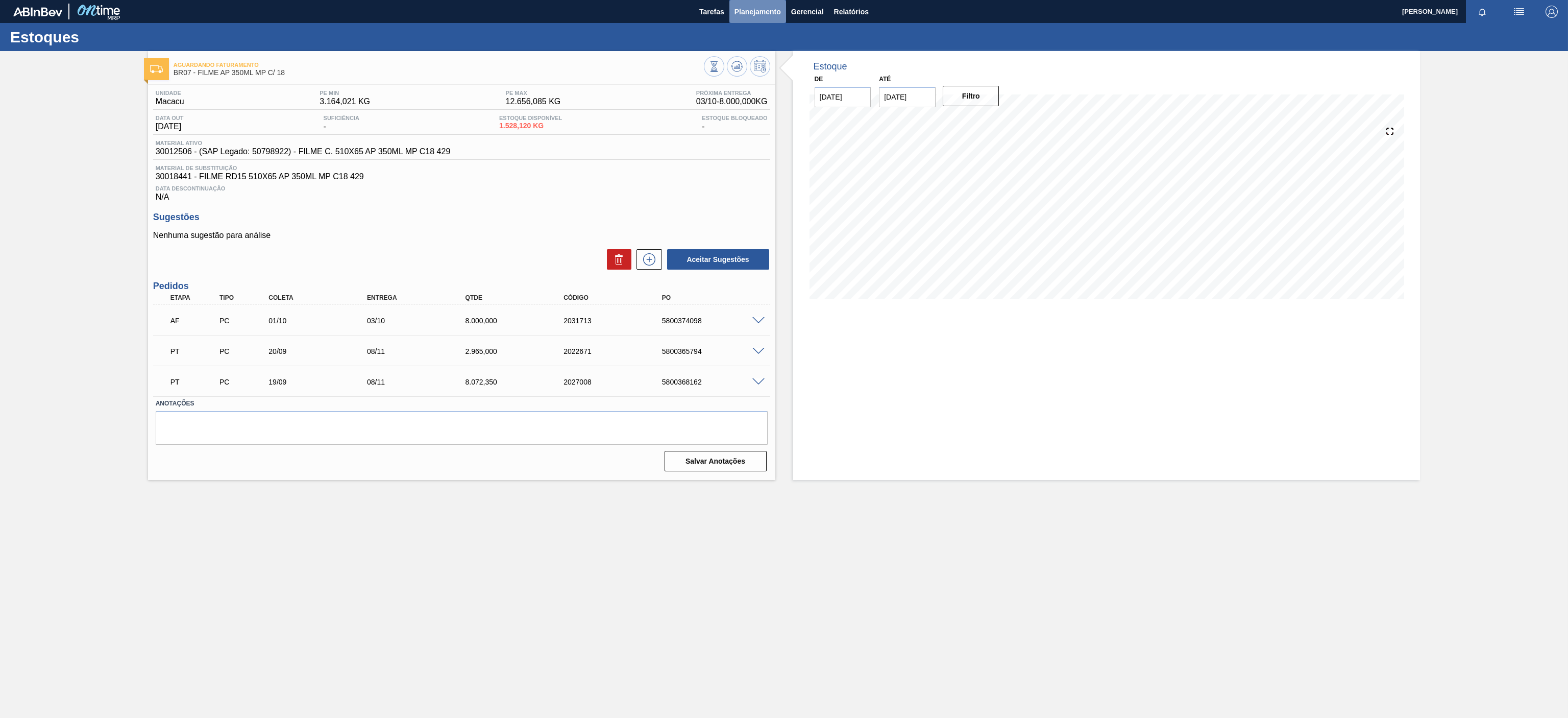
click at [760, 15] on span "Planejamento" at bounding box center [758, 11] width 46 height 13
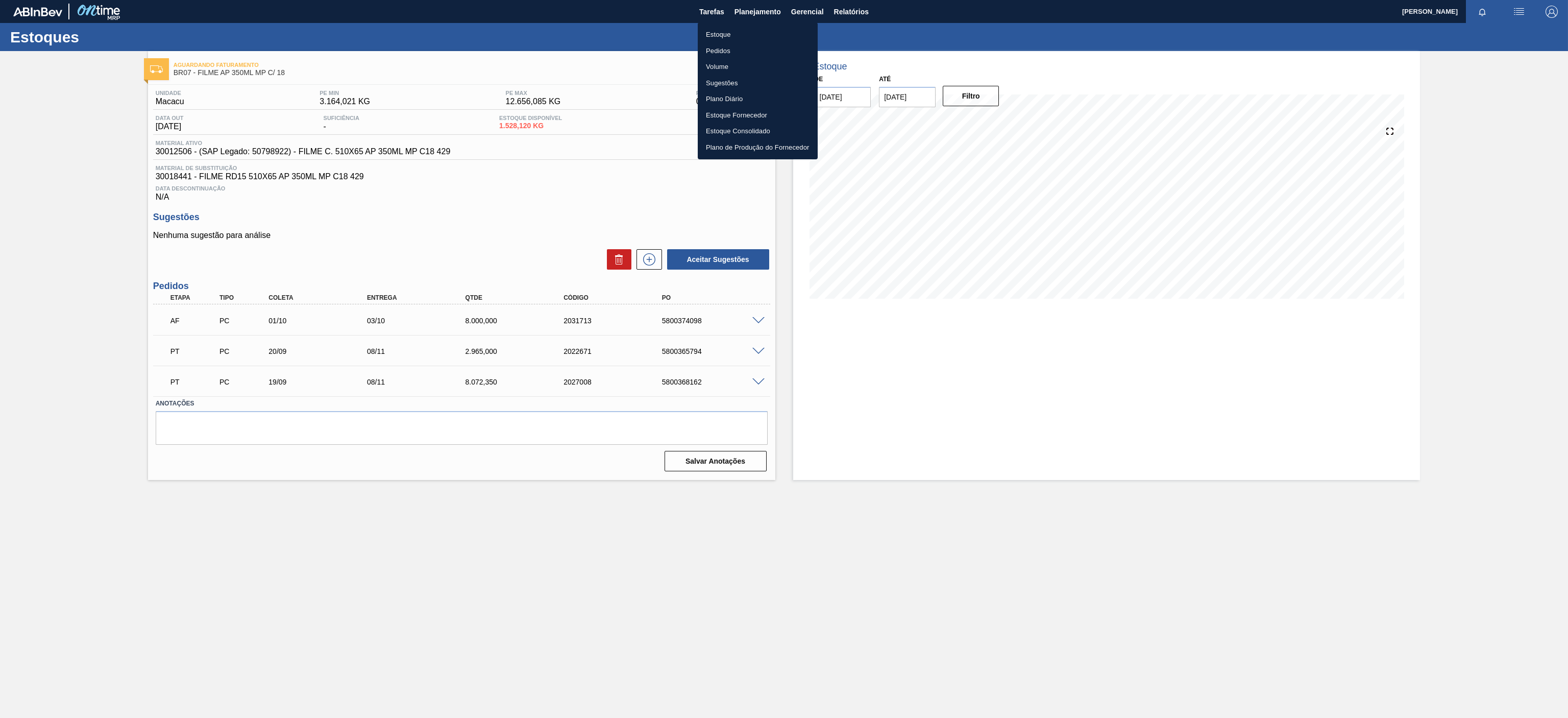
click at [722, 30] on li "Estoque" at bounding box center [758, 34] width 120 height 17
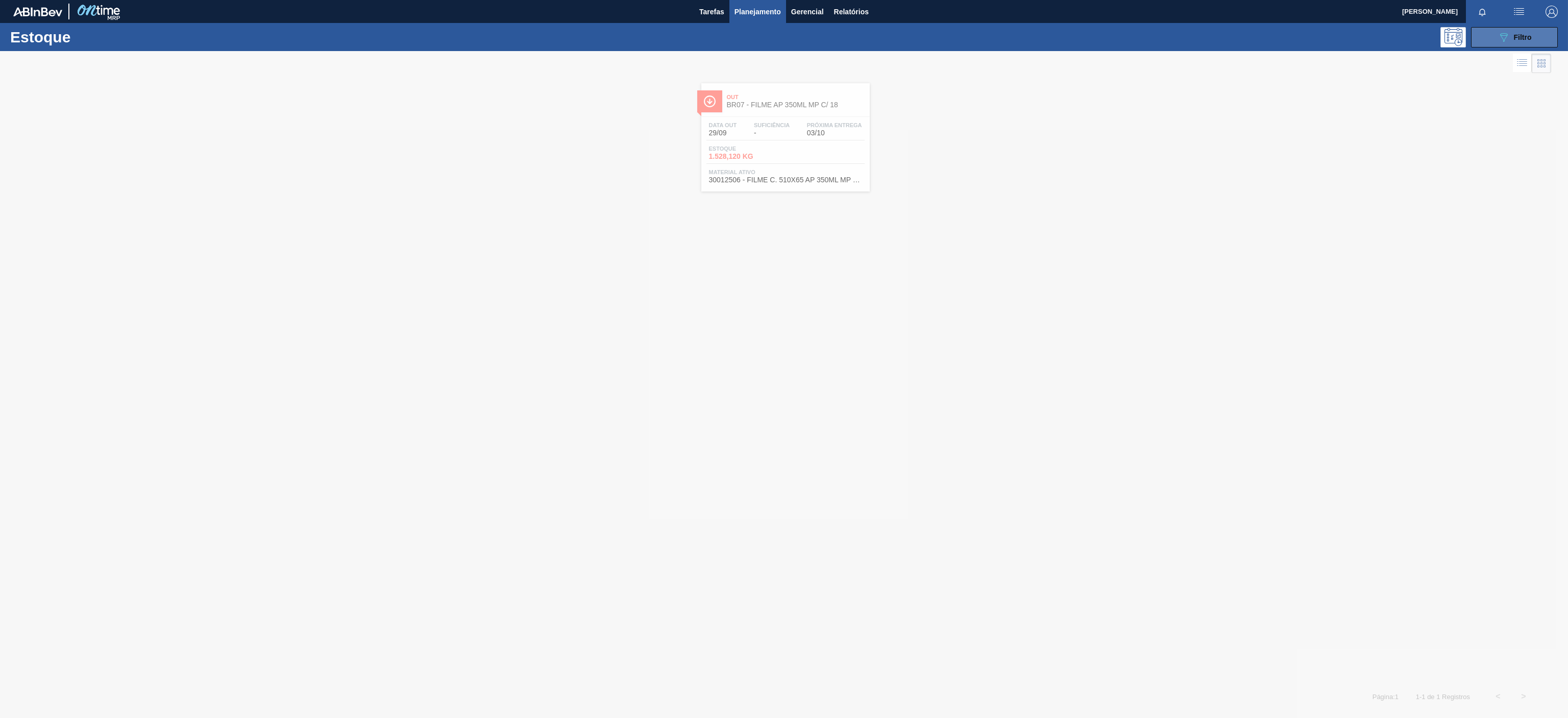
click at [1176, 39] on span "Filtro" at bounding box center [1522, 37] width 18 height 8
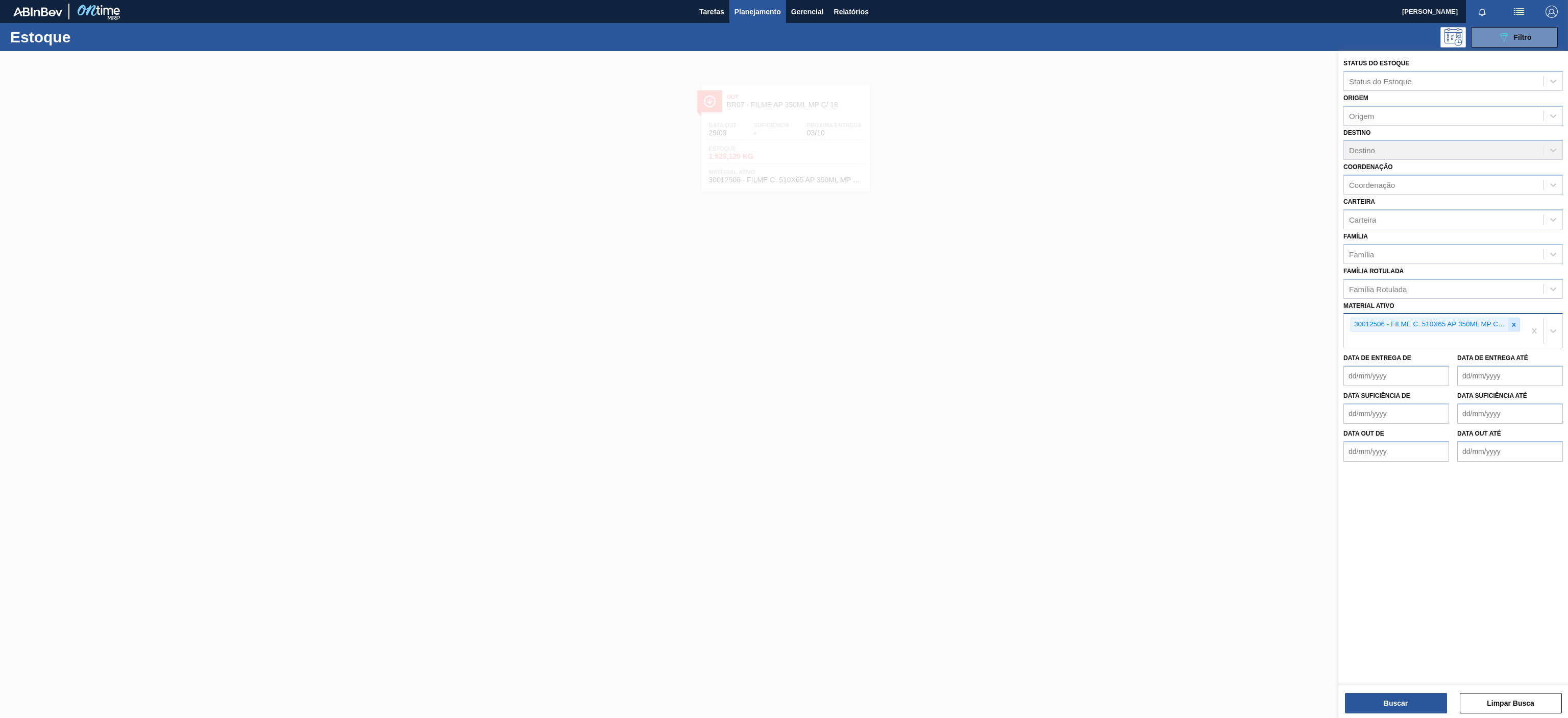
click at [1176, 324] on icon at bounding box center [1514, 324] width 3 height 3
paste ativo "30008449"
type ativo "30008449"
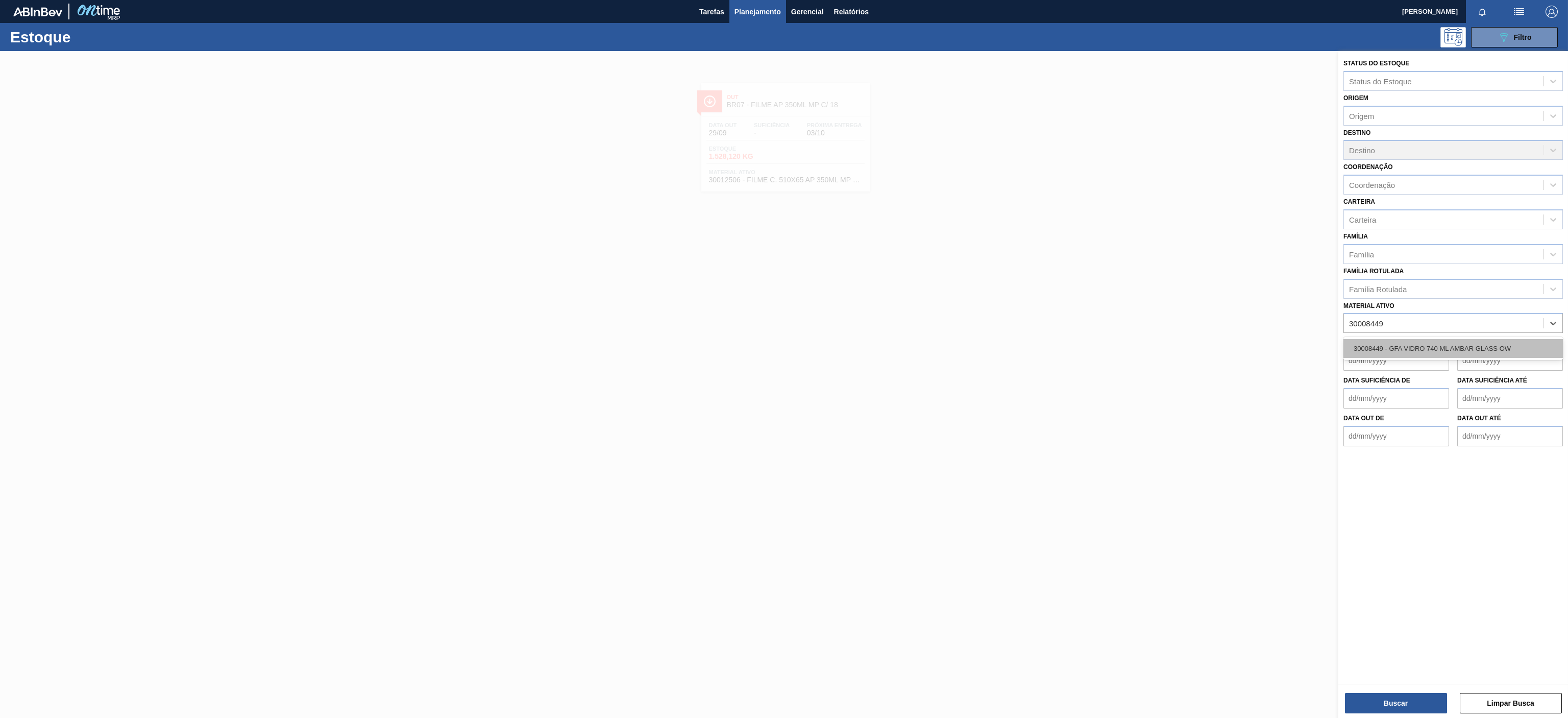
click at [1176, 342] on div "30008449 - GFA VIDRO 740 ML AMBAR GLASS OW" at bounding box center [1453, 348] width 219 height 19
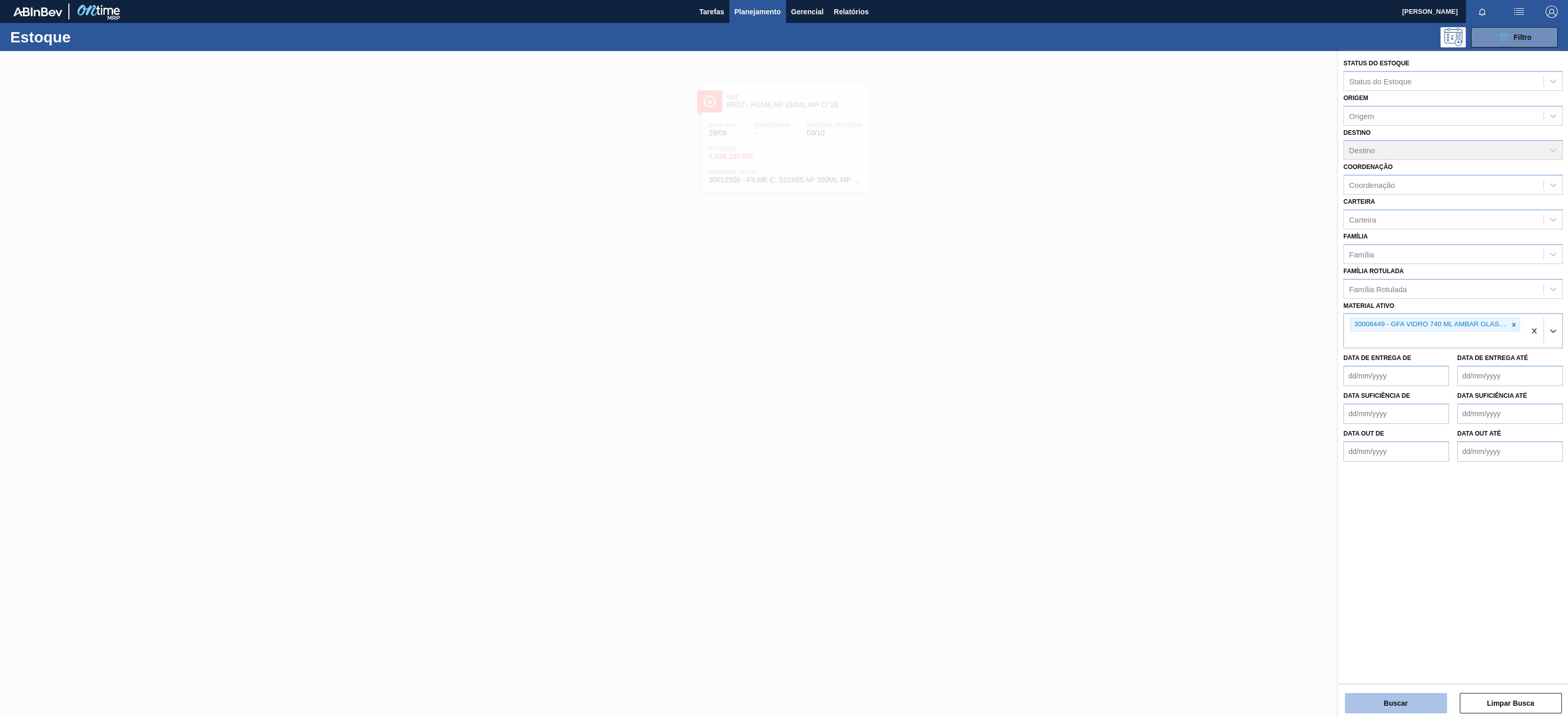
click at [1176, 538] on button "Buscar" at bounding box center [1396, 703] width 102 height 20
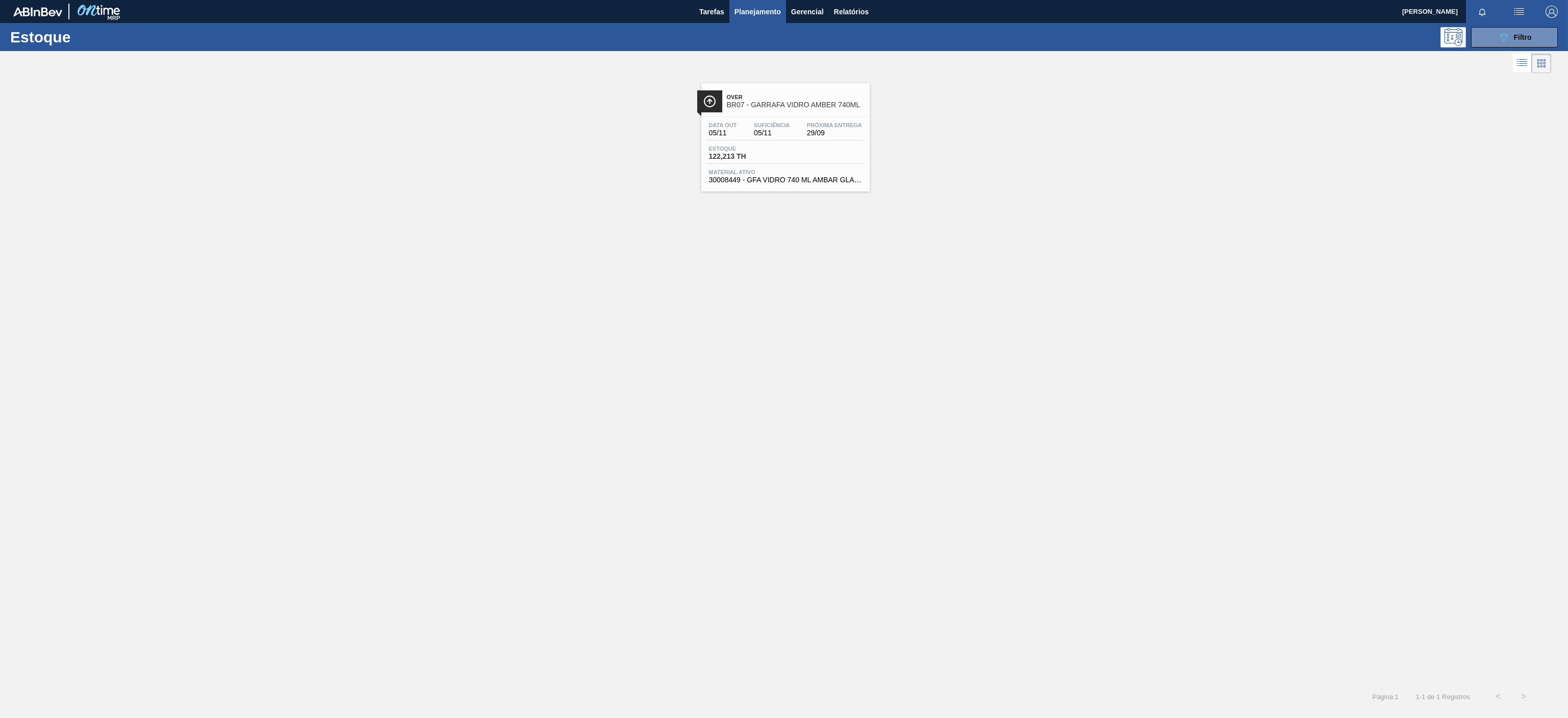
click at [827, 106] on span "BR07 - GARRAFA VIDRO AMBER 740ML" at bounding box center [796, 105] width 138 height 8
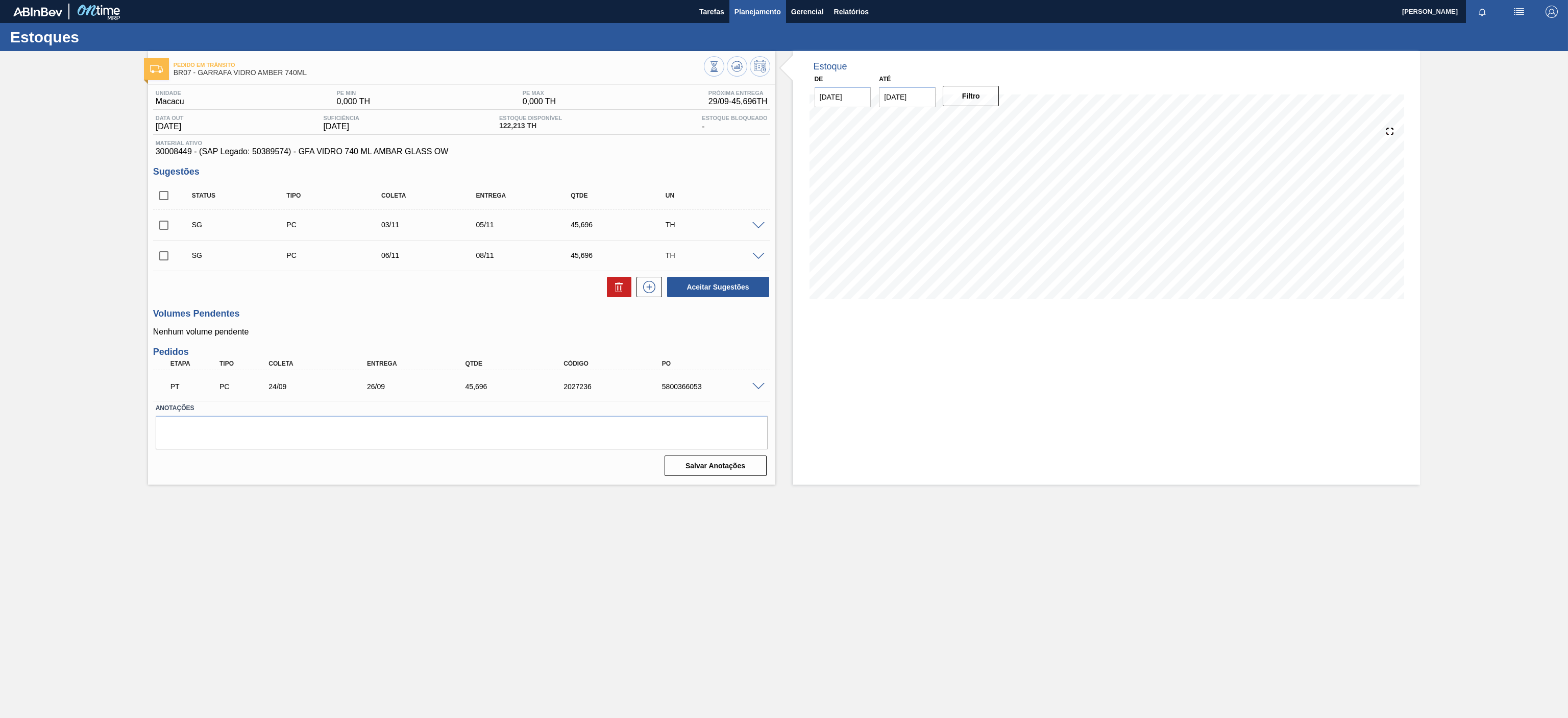
click at [757, 7] on span "Planejamento" at bounding box center [758, 11] width 46 height 13
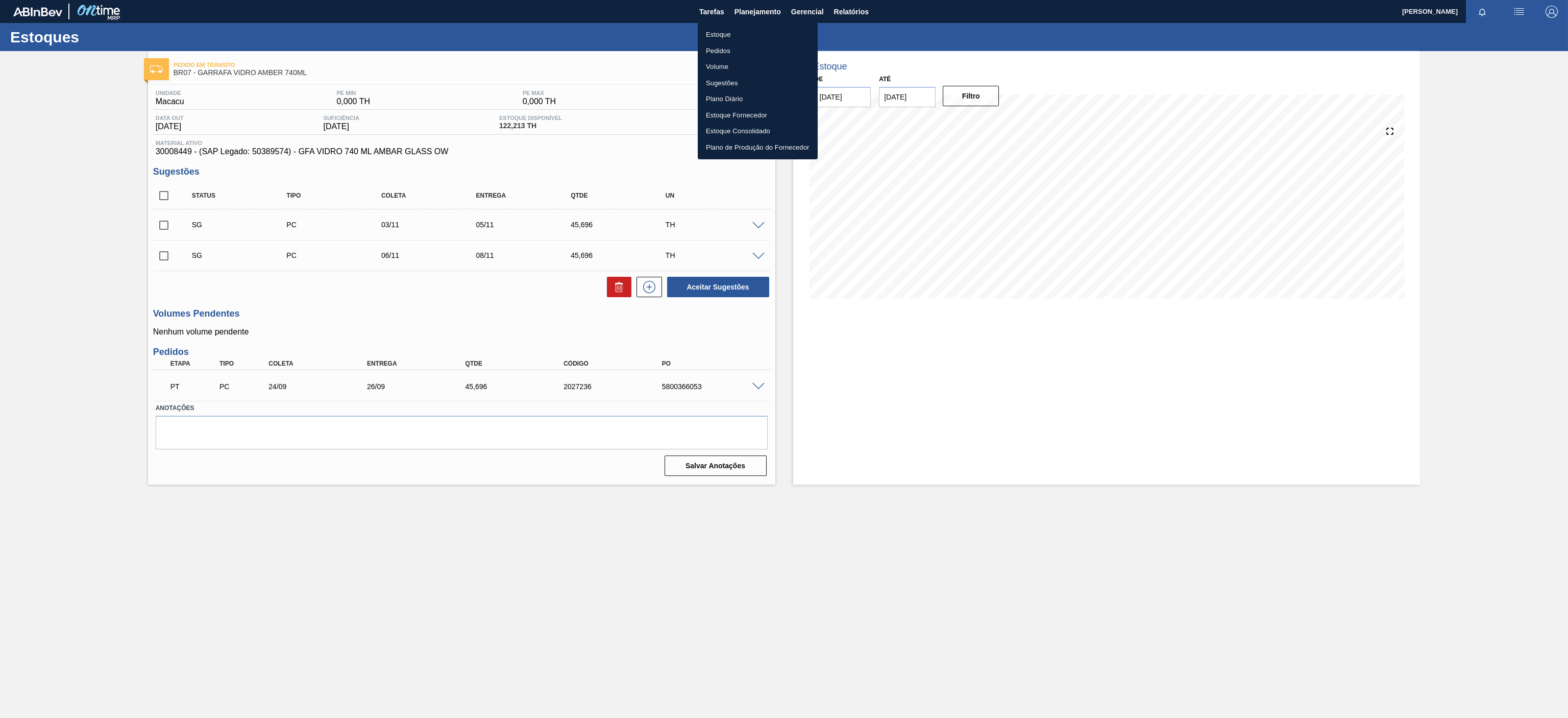
click at [716, 30] on li "Estoque" at bounding box center [758, 34] width 120 height 17
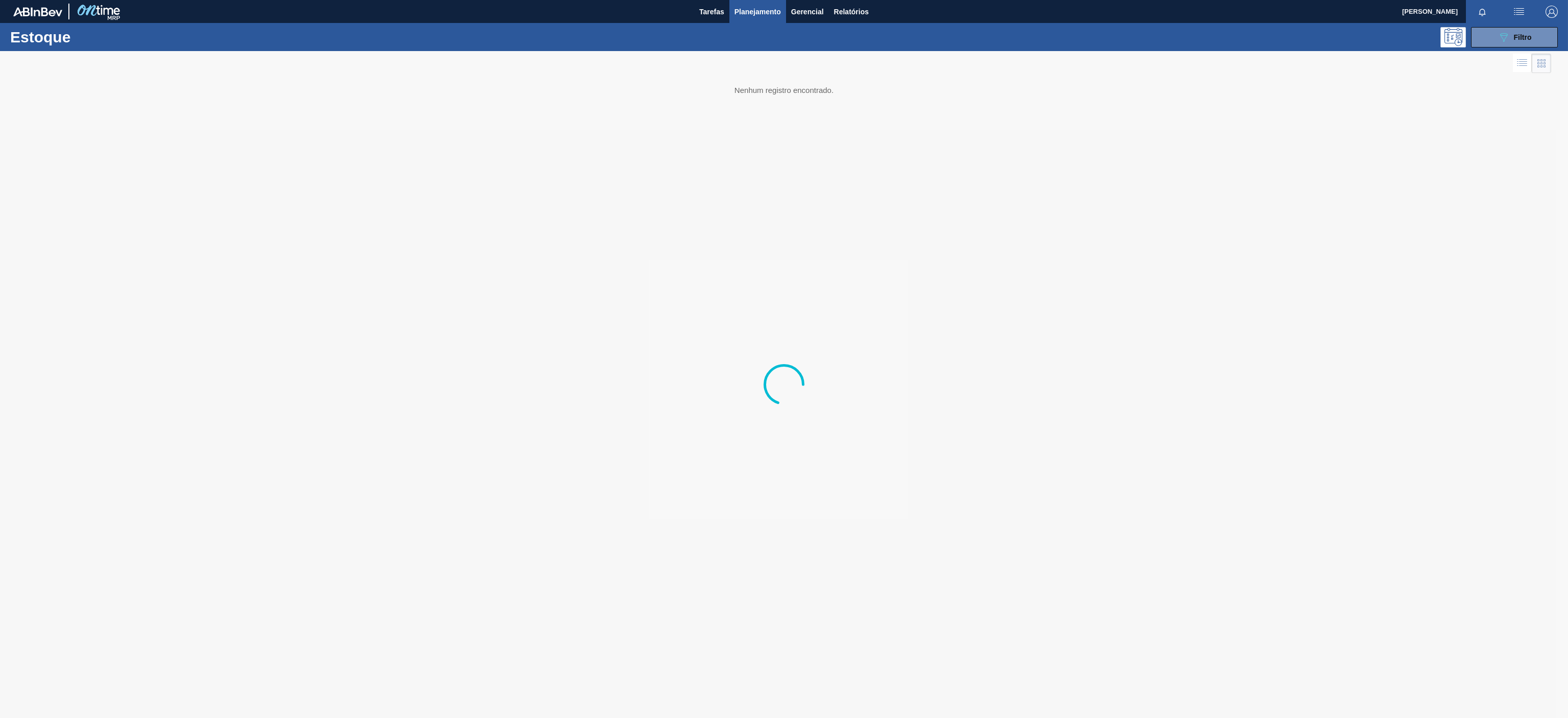
click at [1176, 50] on div "Estoque 089F7B8B-B2A5-4AFE-B5C0-19BA573D28AC Filtro" at bounding box center [784, 37] width 1568 height 28
click at [1176, 32] on div "089F7B8B-B2A5-4AFE-B5C0-19BA573D28AC Filtro" at bounding box center [1515, 37] width 34 height 13
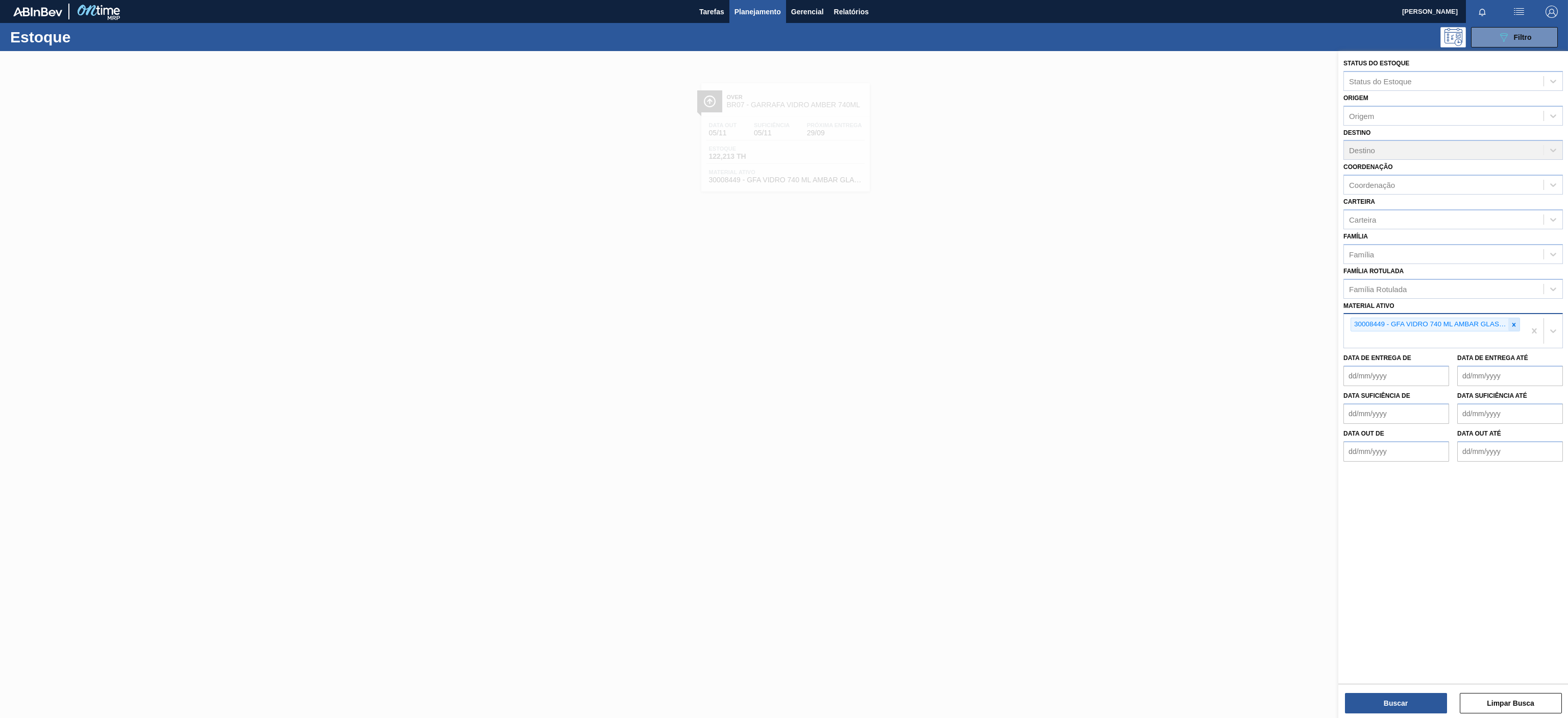
click at [1176, 323] on icon at bounding box center [1514, 325] width 7 height 7
paste ativo "30010210"
type ativo "30010210"
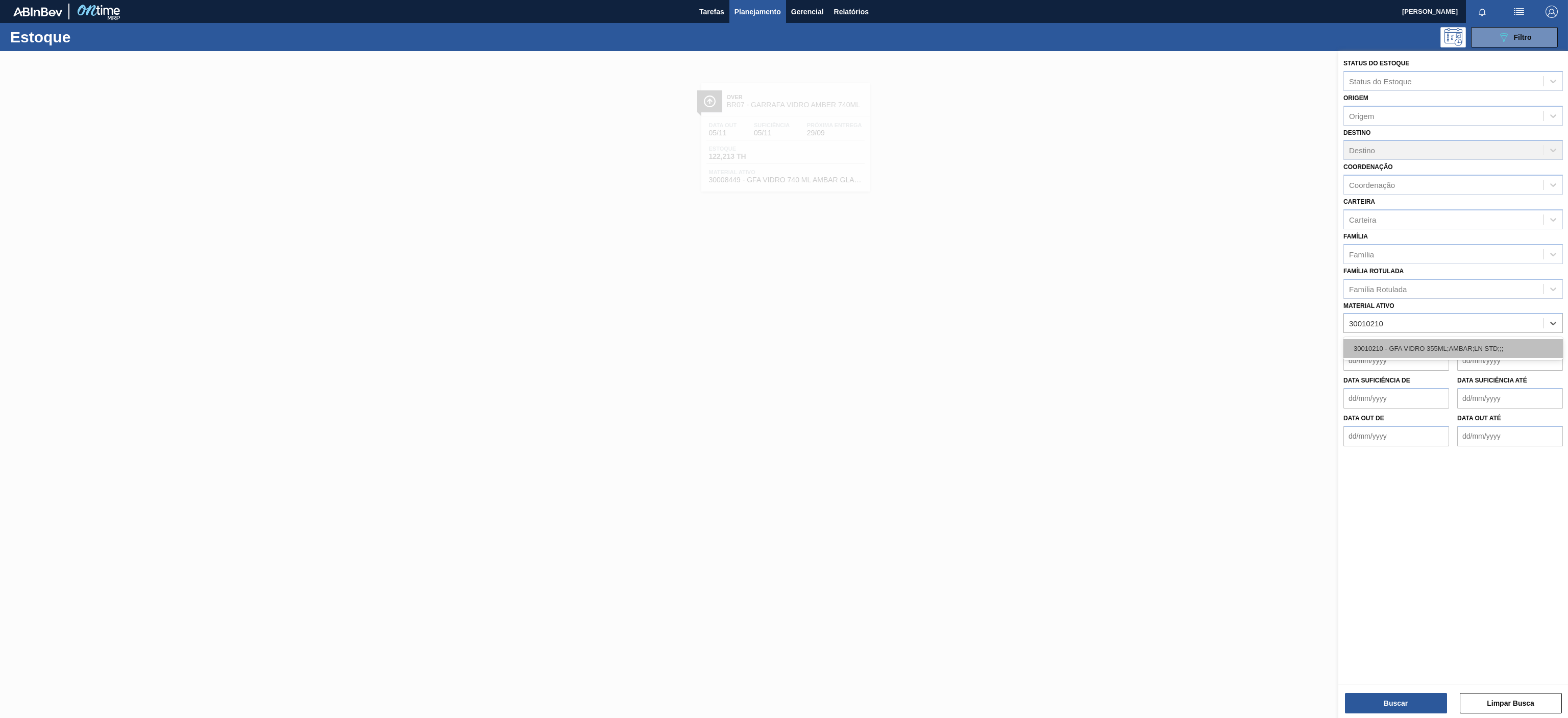
click at [1176, 345] on div "30010210 - GFA VIDRO 355ML;AMBAR;LN STD;;;" at bounding box center [1453, 348] width 219 height 19
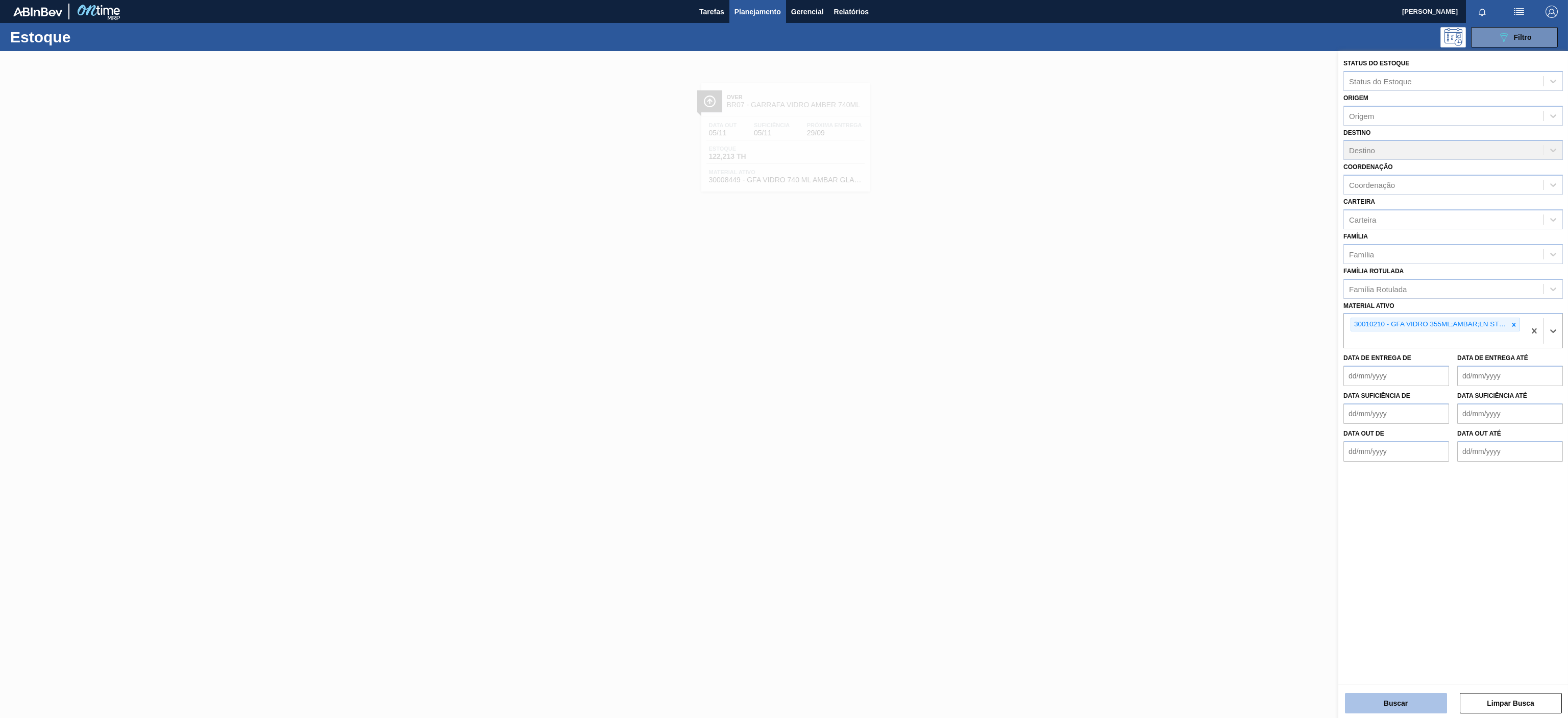
click at [1176, 538] on button "Buscar" at bounding box center [1396, 703] width 102 height 20
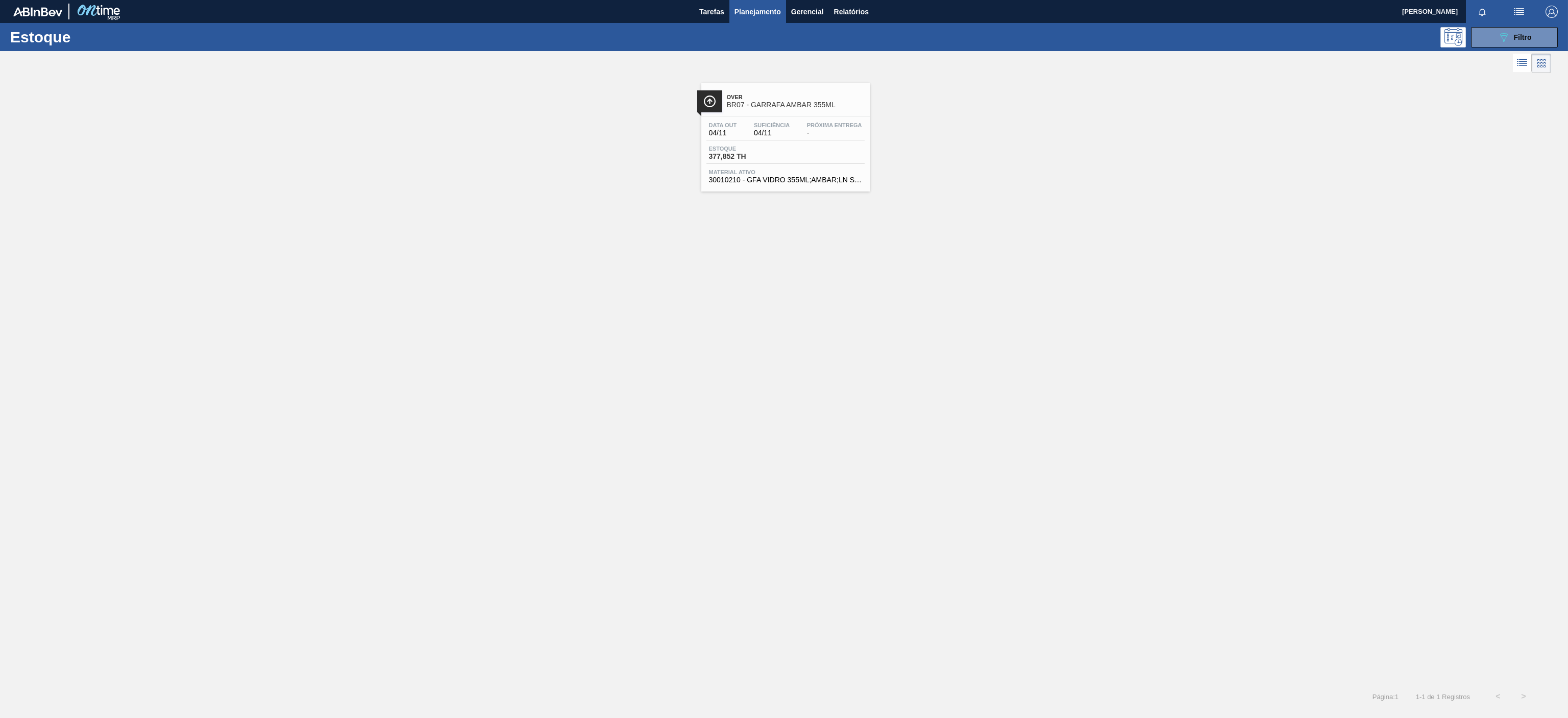
click at [839, 91] on div "Over BR07 - GARRAFA AMBAR 355ML" at bounding box center [796, 101] width 138 height 23
